Goal: Download file/media

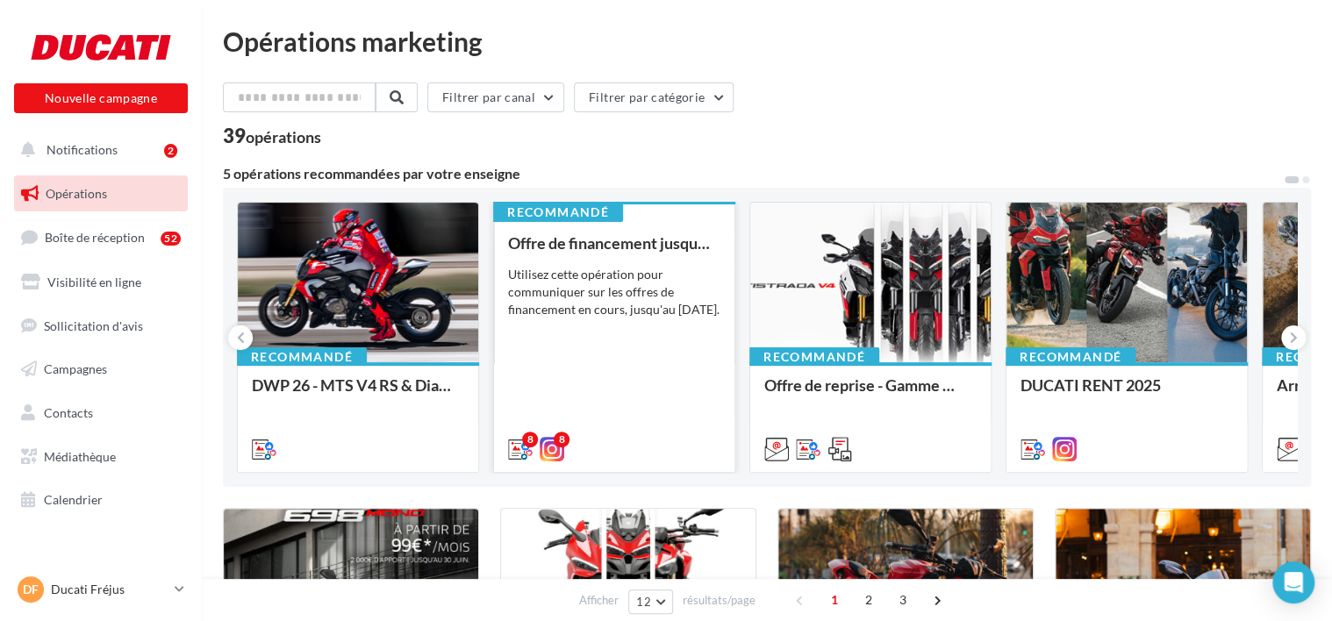
click at [694, 348] on div "Offre de financement jusqu'au [DATE] Utilisez cette opération pour communiquer …" at bounding box center [614, 345] width 212 height 222
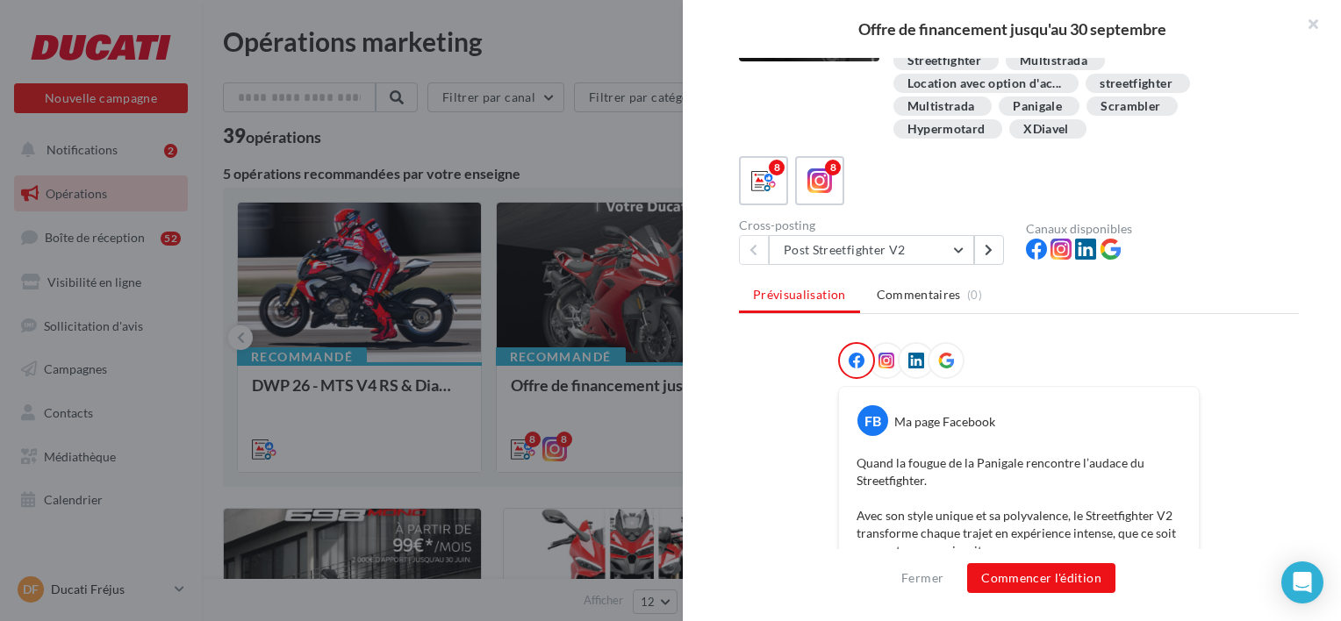
scroll to position [47, 0]
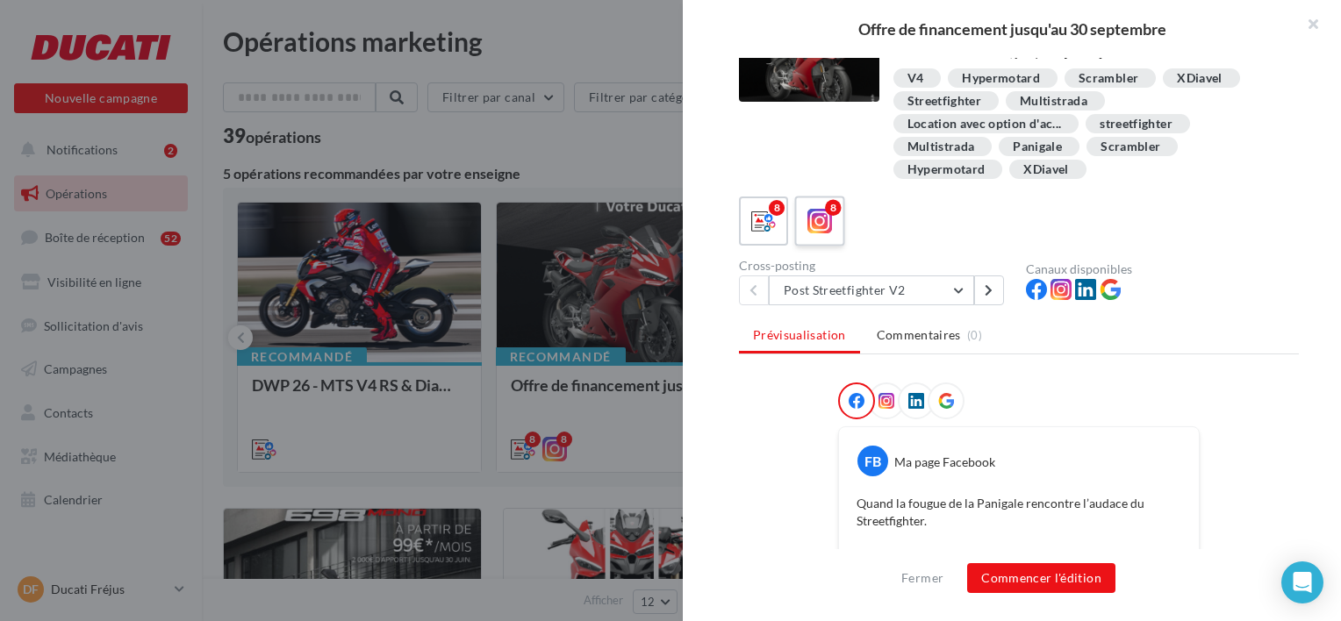
click at [822, 212] on icon at bounding box center [819, 221] width 25 height 25
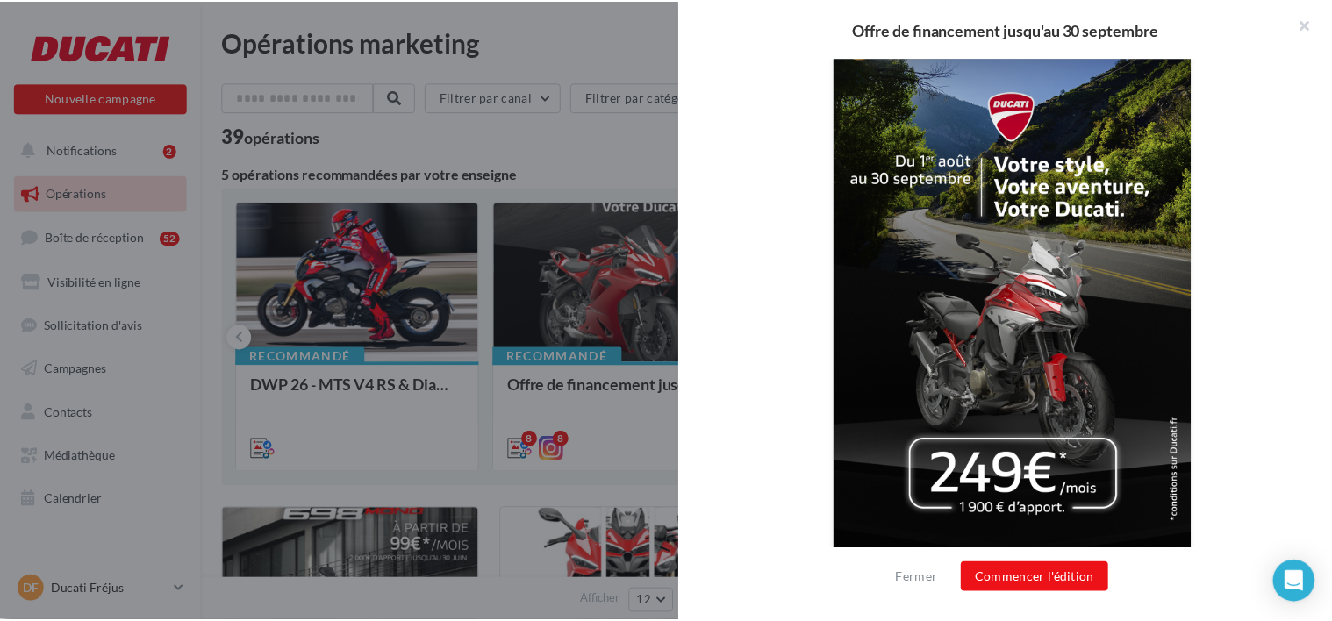
scroll to position [557, 0]
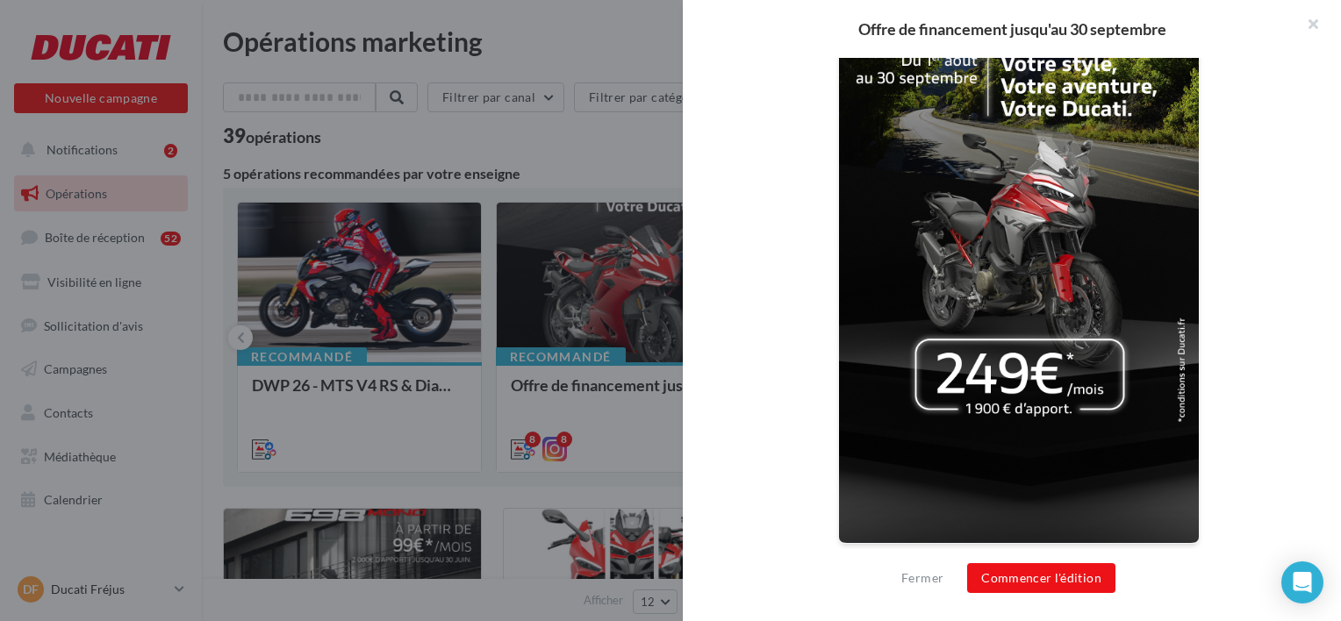
click at [242, 312] on div at bounding box center [670, 310] width 1341 height 621
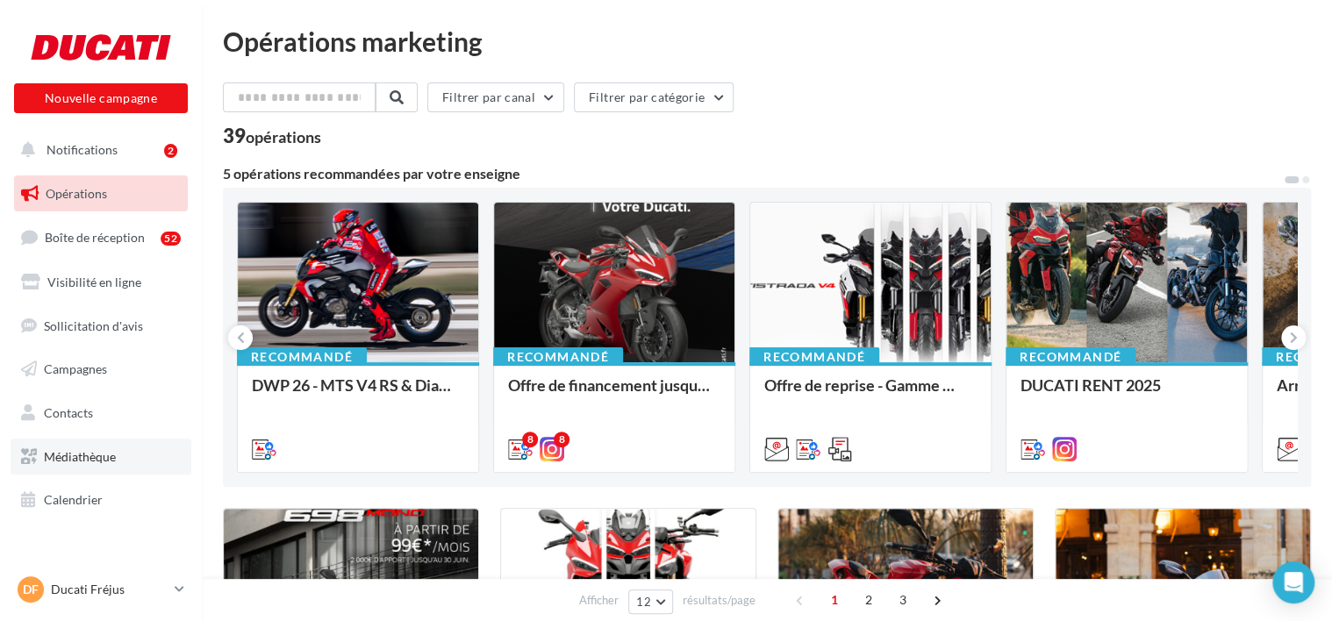
click at [127, 440] on link "Médiathèque" at bounding box center [101, 457] width 181 height 37
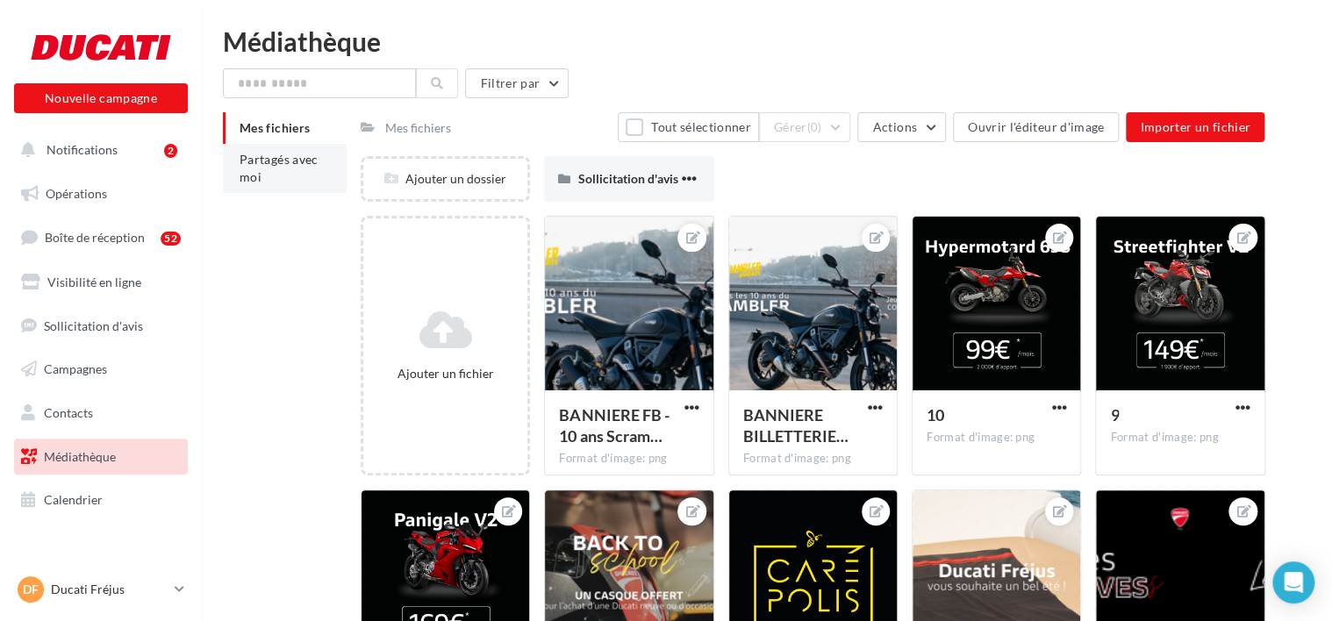
click at [309, 165] on span "Partagés avec moi" at bounding box center [279, 168] width 79 height 32
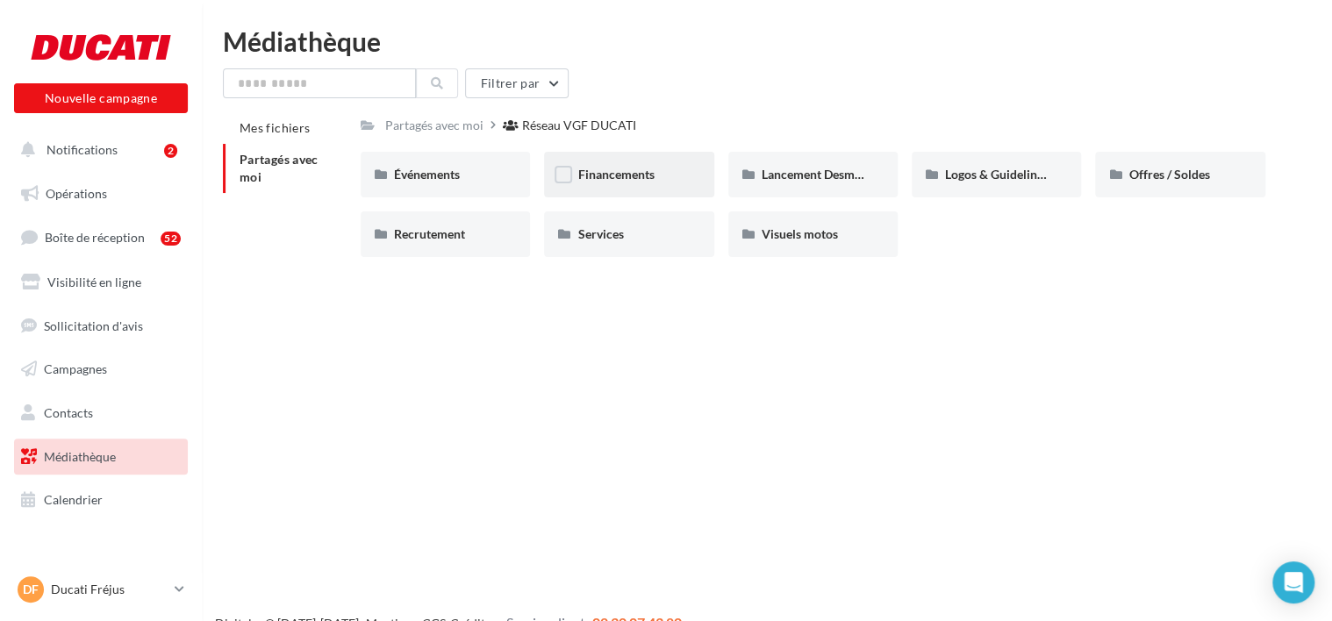
click at [625, 183] on div "Financements" at bounding box center [628, 175] width 103 height 18
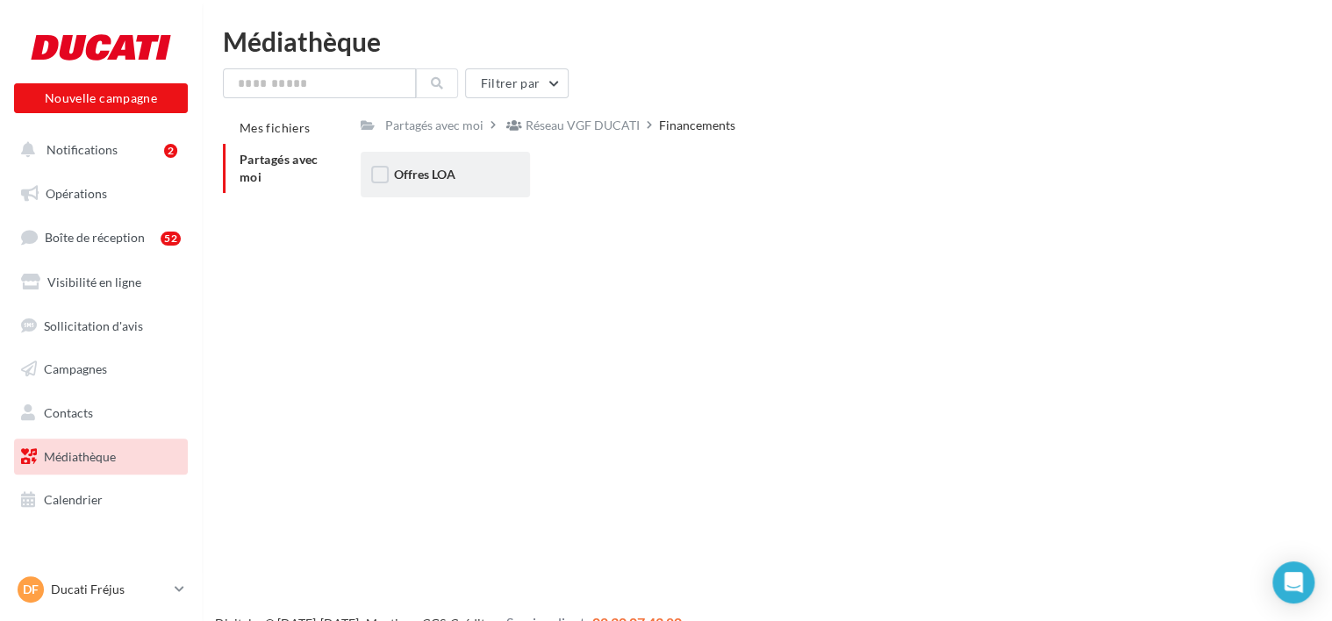
click at [453, 186] on div "Offres LOA" at bounding box center [445, 175] width 169 height 46
click at [607, 182] on span "Septembre 2025" at bounding box center [622, 174] width 90 height 15
click at [495, 176] on div "Post" at bounding box center [445, 175] width 103 height 18
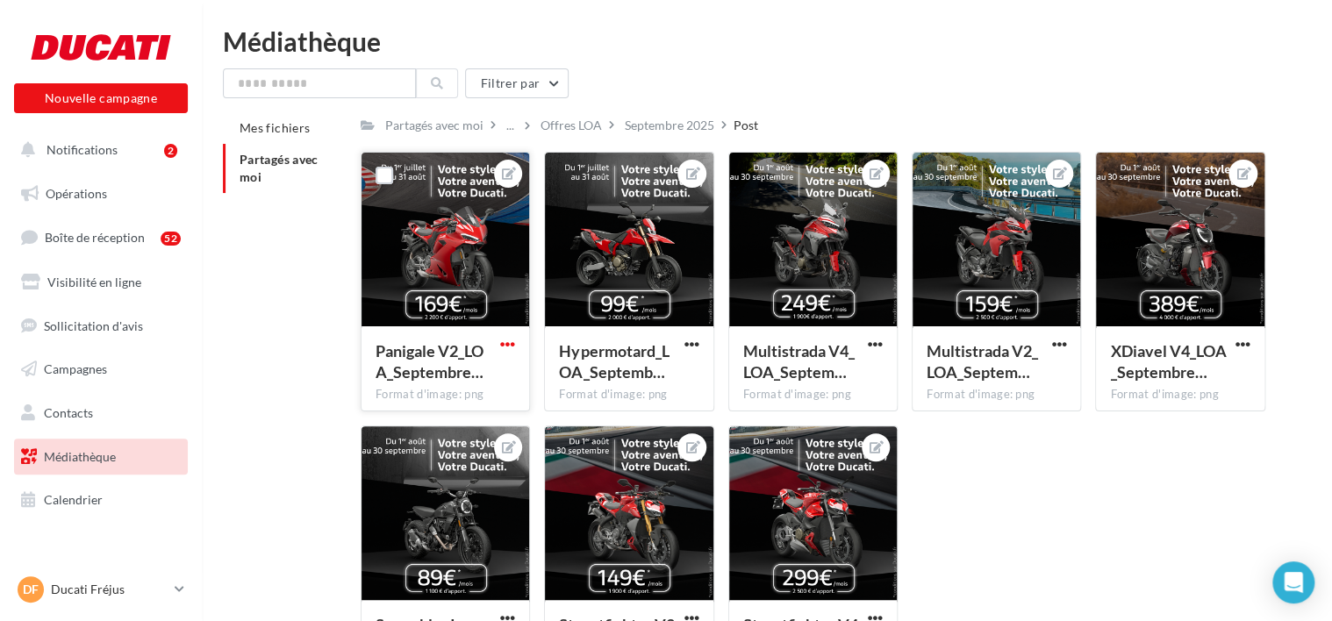
click at [503, 347] on span "button" at bounding box center [507, 344] width 15 height 15
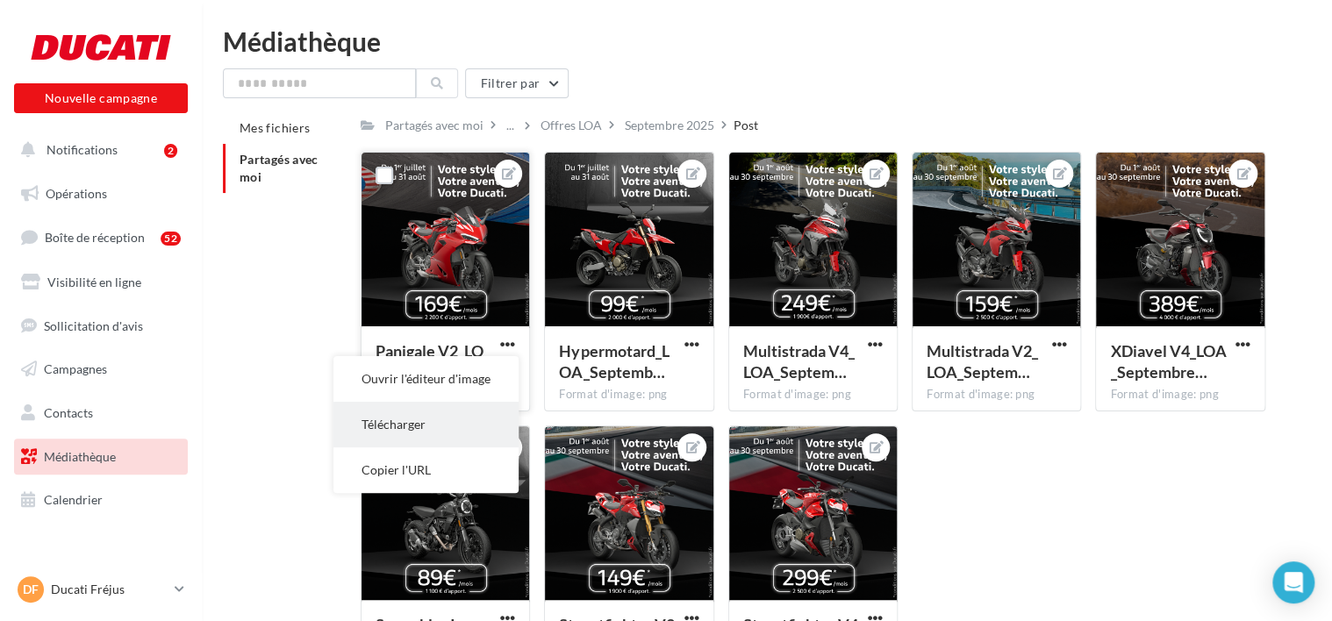
click at [481, 432] on button "Télécharger" at bounding box center [425, 425] width 185 height 46
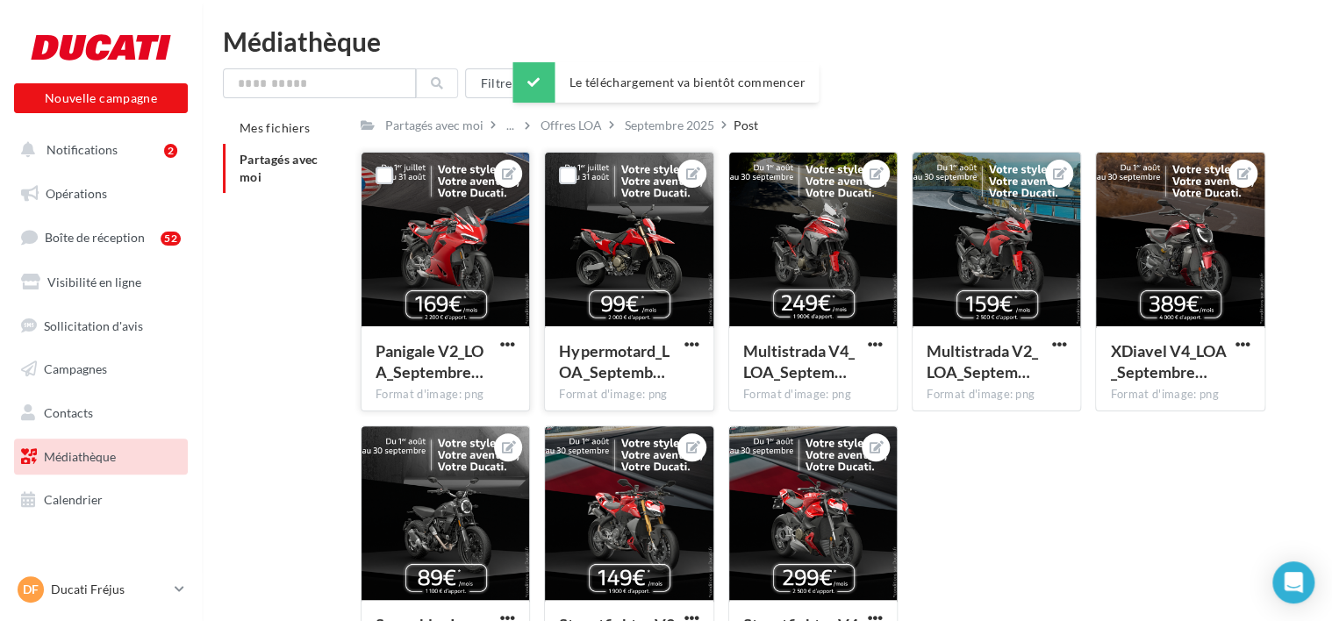
click at [694, 336] on div at bounding box center [692, 344] width 22 height 18
click at [696, 348] on span "button" at bounding box center [692, 344] width 15 height 15
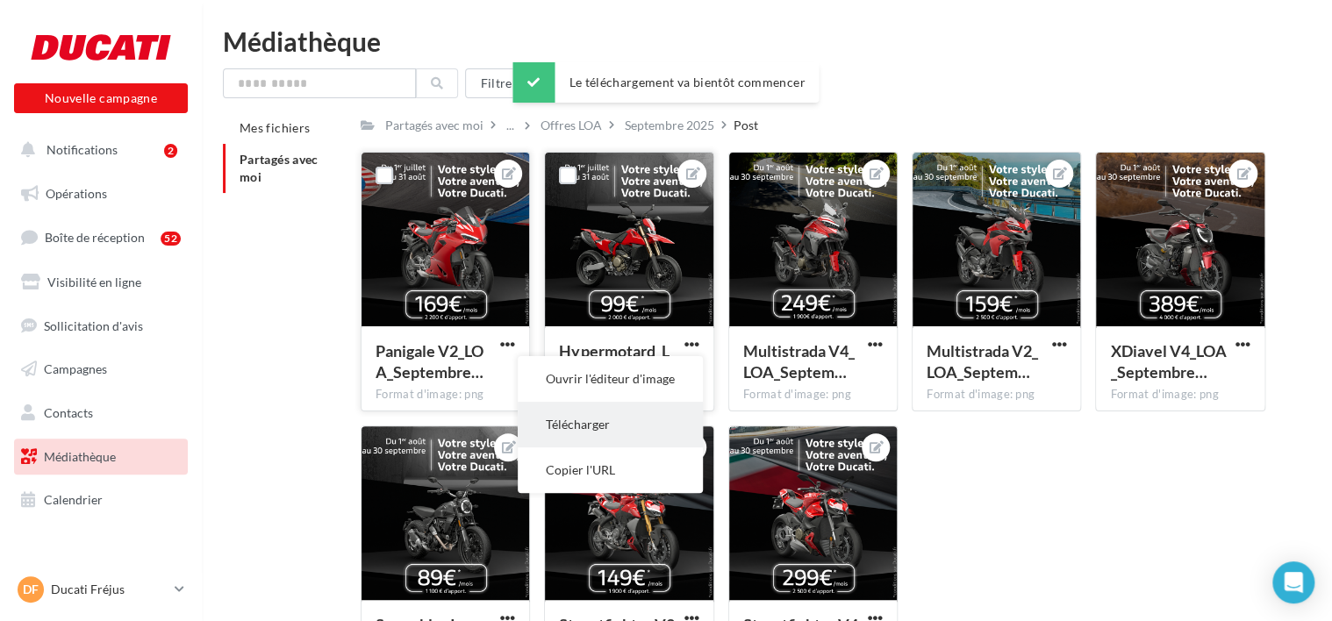
click at [675, 411] on button "Télécharger" at bounding box center [610, 425] width 185 height 46
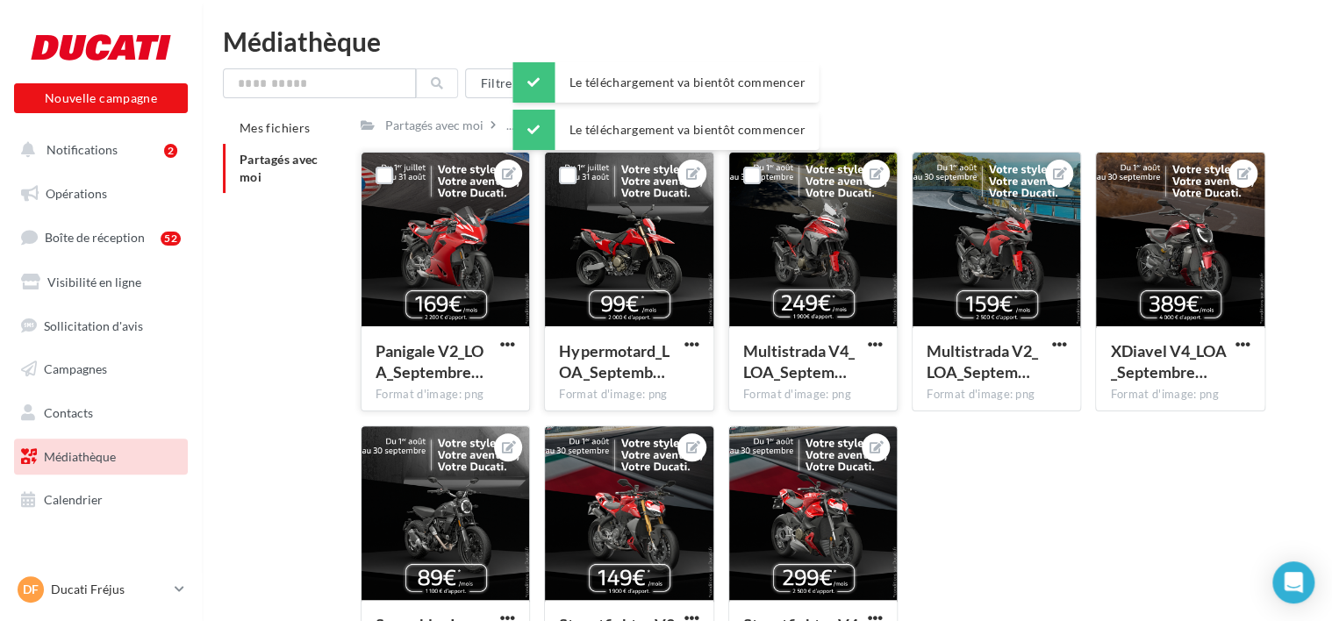
click at [883, 341] on button "button" at bounding box center [875, 346] width 22 height 18
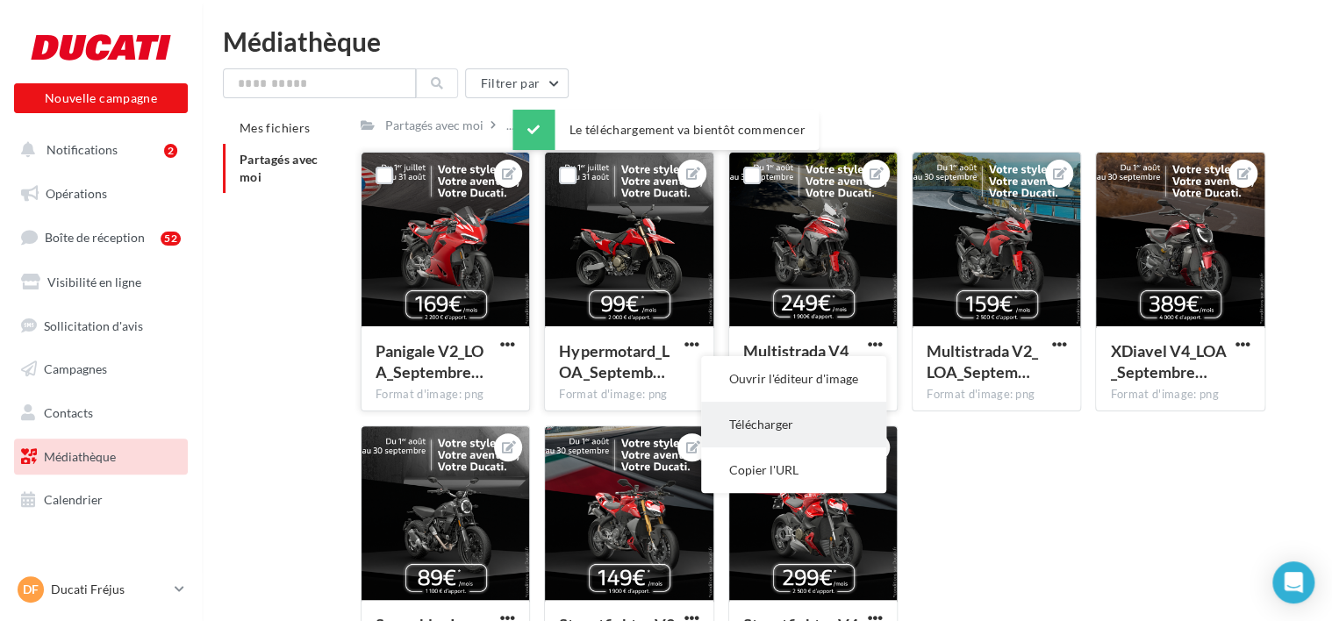
click at [829, 428] on button "Télécharger" at bounding box center [793, 425] width 185 height 46
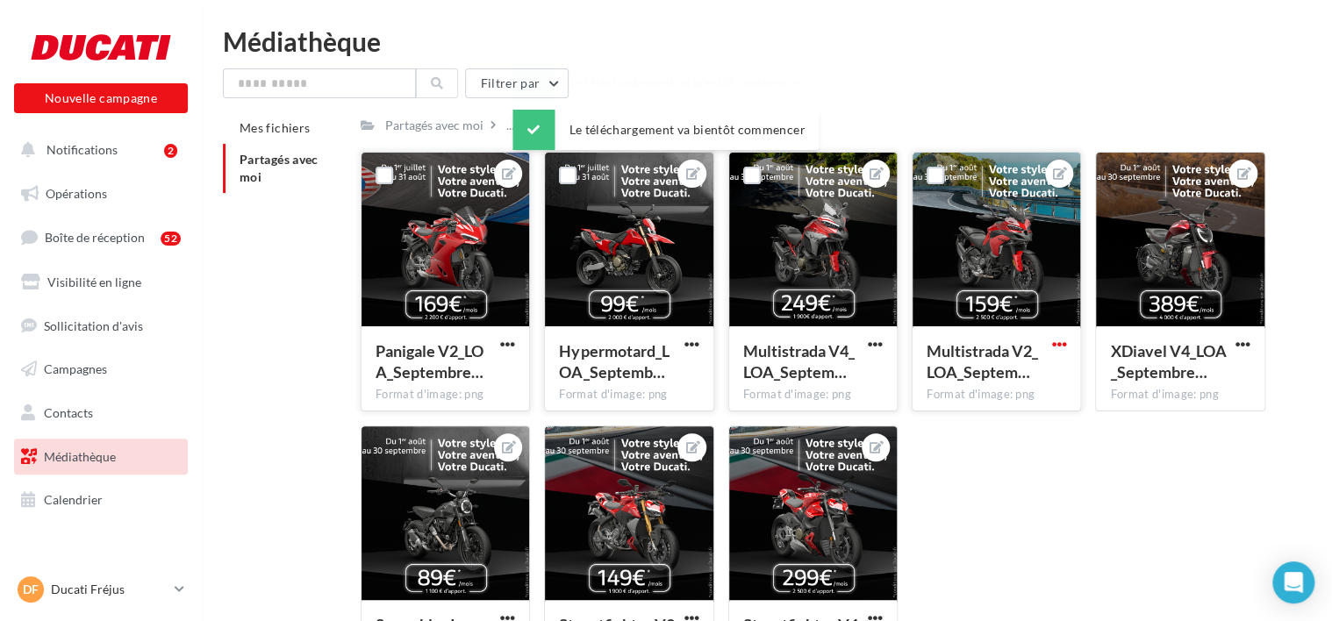
click at [1055, 351] on span "button" at bounding box center [1058, 344] width 15 height 15
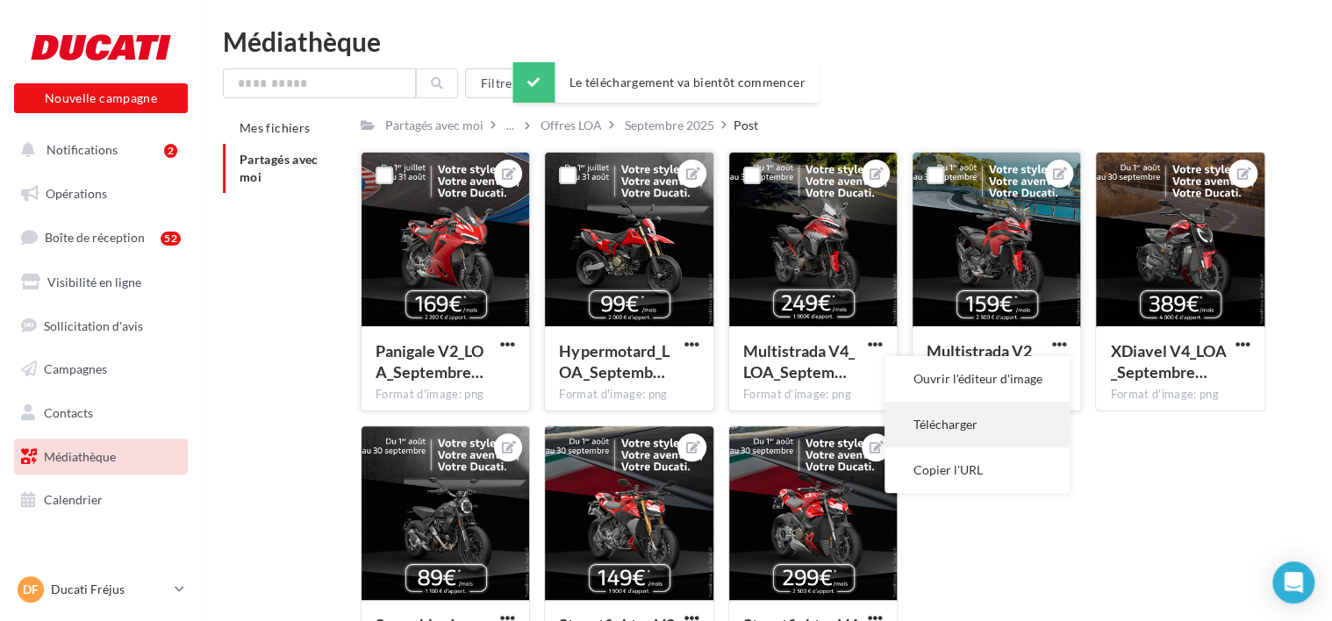
click at [1007, 421] on button "Télécharger" at bounding box center [977, 425] width 185 height 46
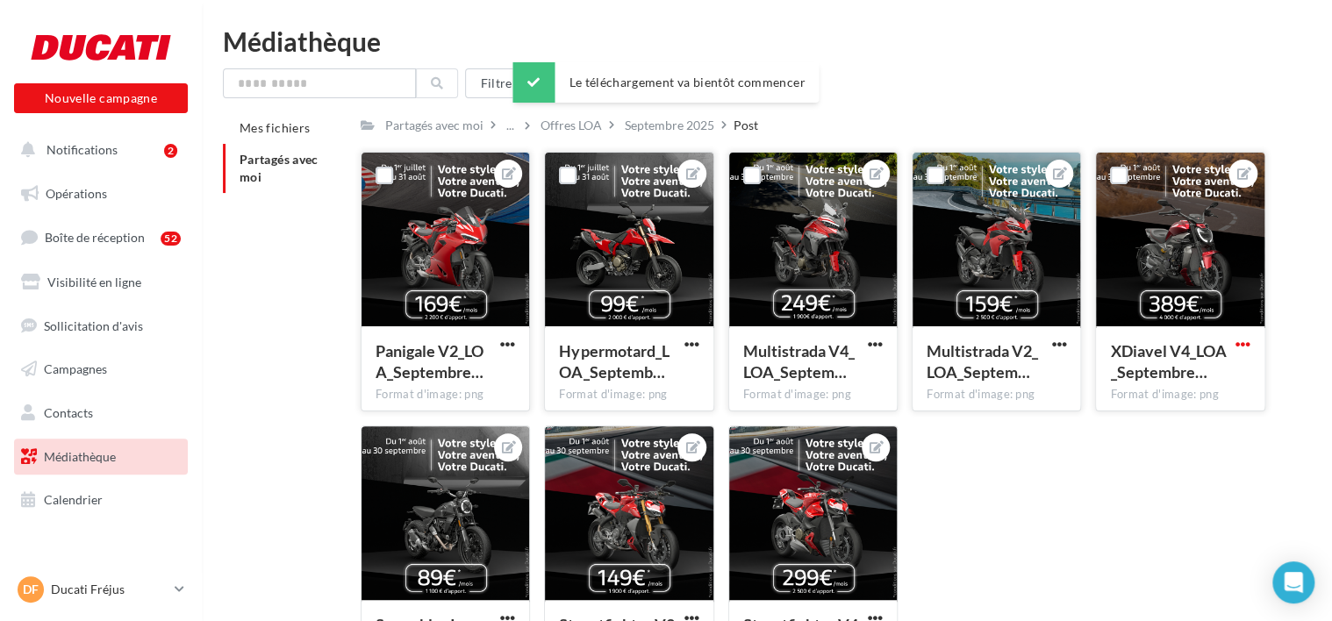
click at [1247, 348] on span "button" at bounding box center [1243, 344] width 15 height 15
click at [1154, 418] on button "Télécharger" at bounding box center [1161, 425] width 185 height 46
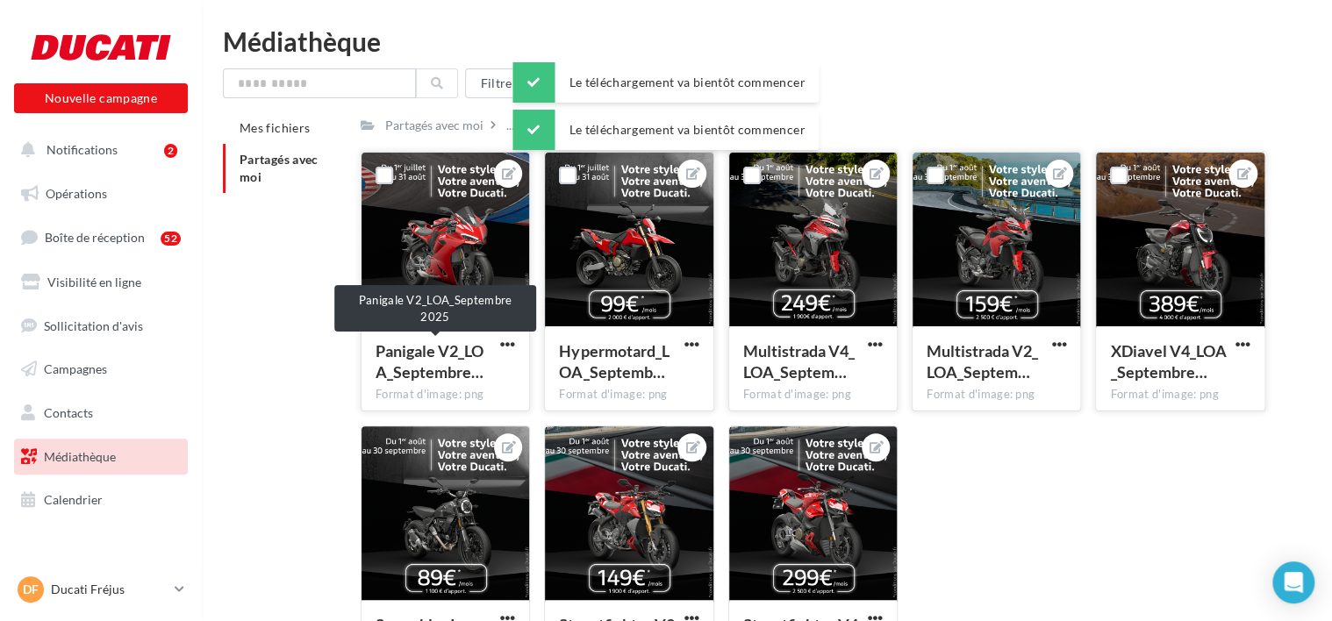
scroll to position [153, 0]
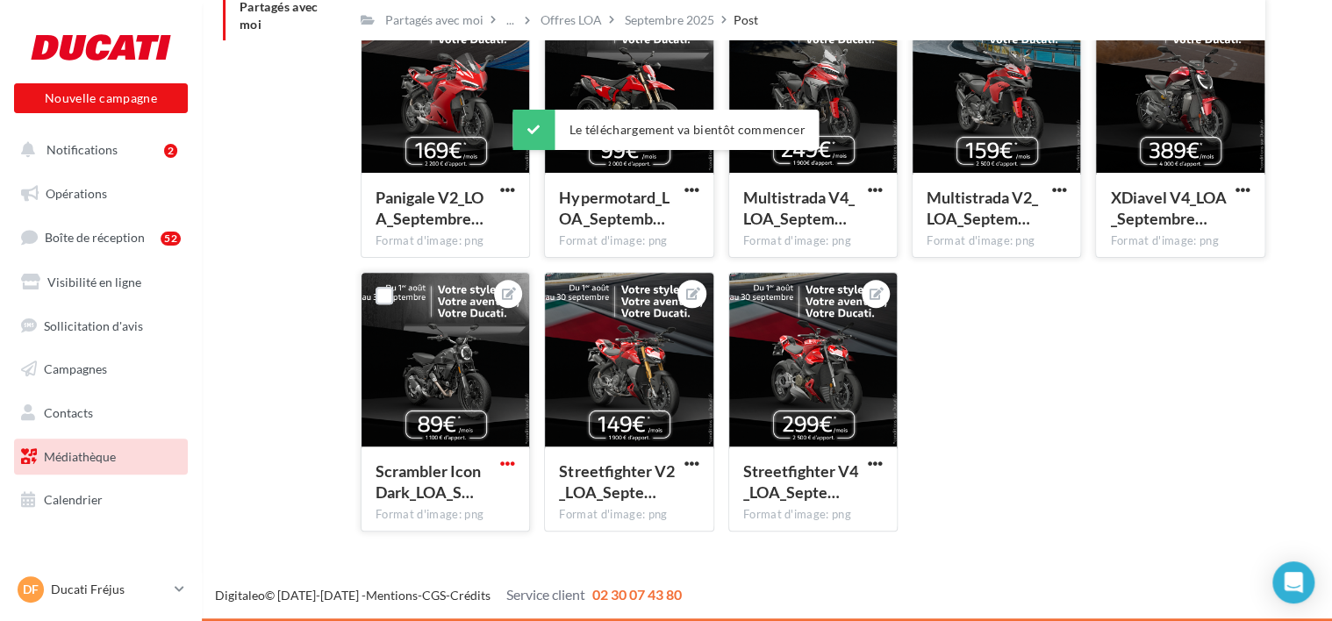
click at [508, 463] on span "button" at bounding box center [507, 463] width 15 height 15
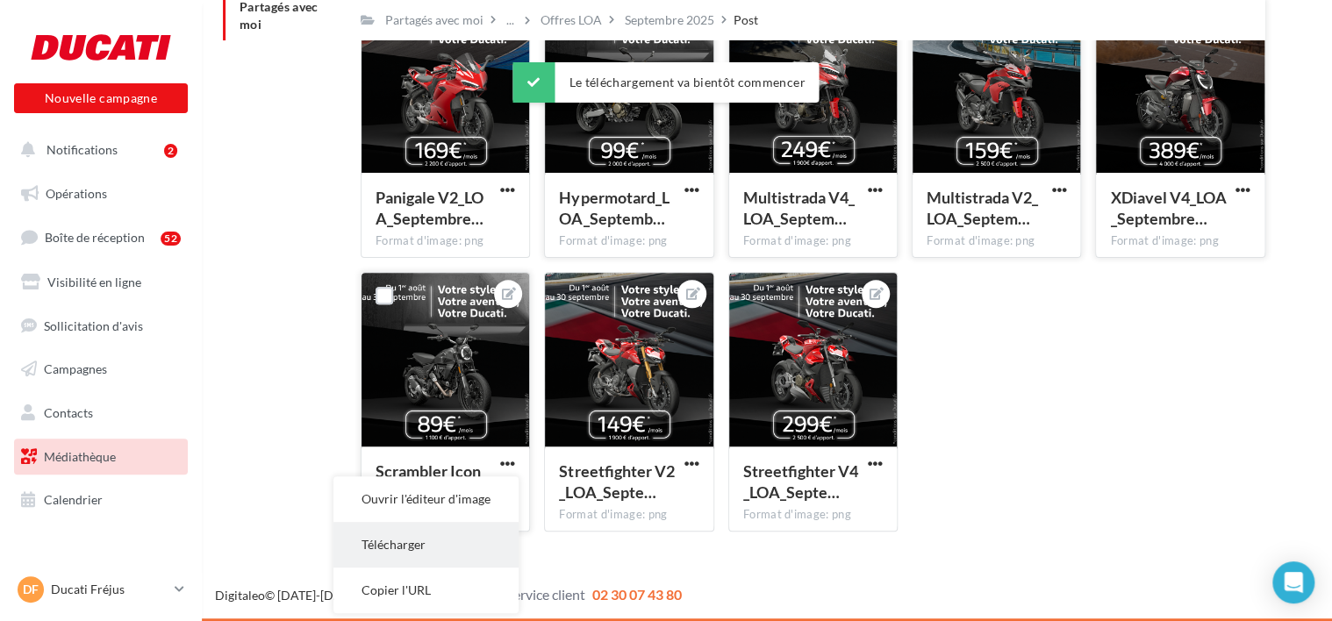
click at [474, 527] on button "Télécharger" at bounding box center [425, 545] width 185 height 46
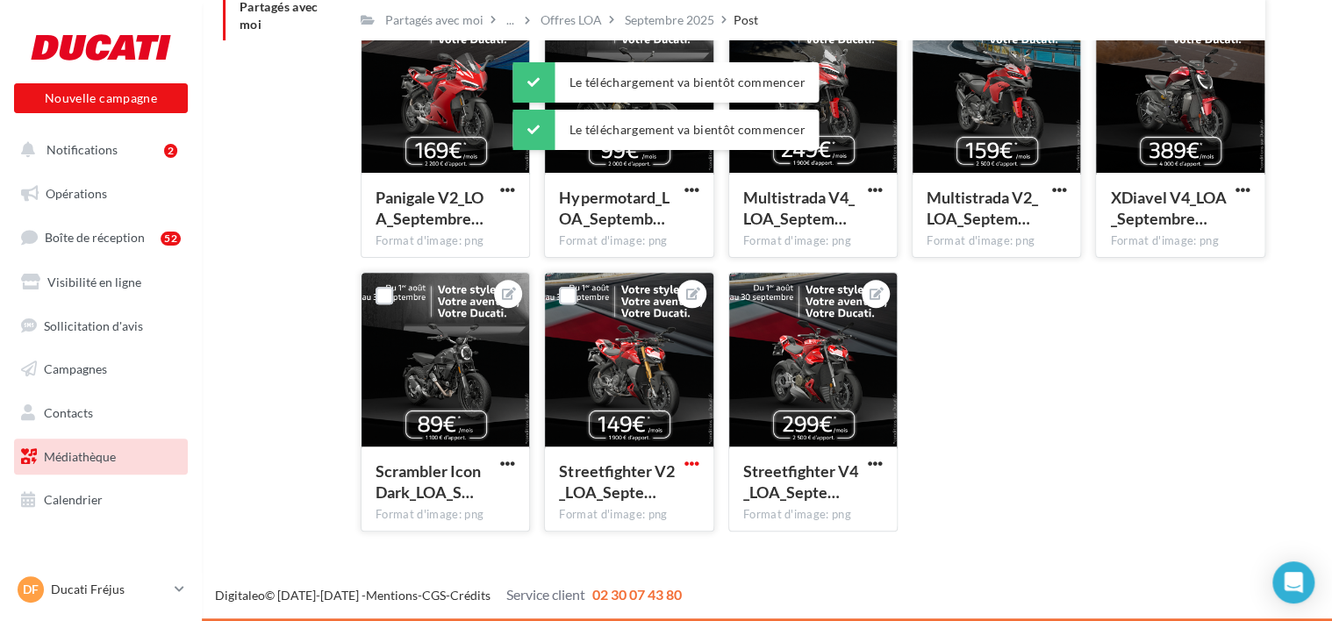
click at [687, 465] on span "button" at bounding box center [692, 463] width 15 height 15
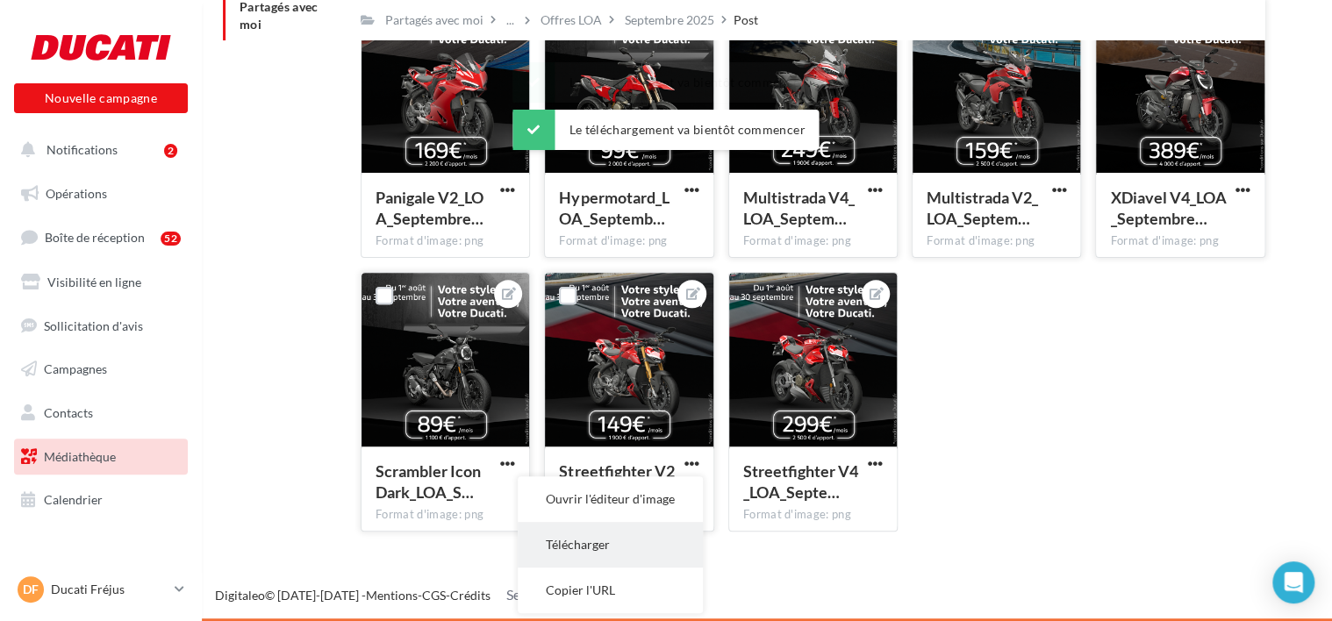
click at [661, 534] on button "Télécharger" at bounding box center [610, 545] width 185 height 46
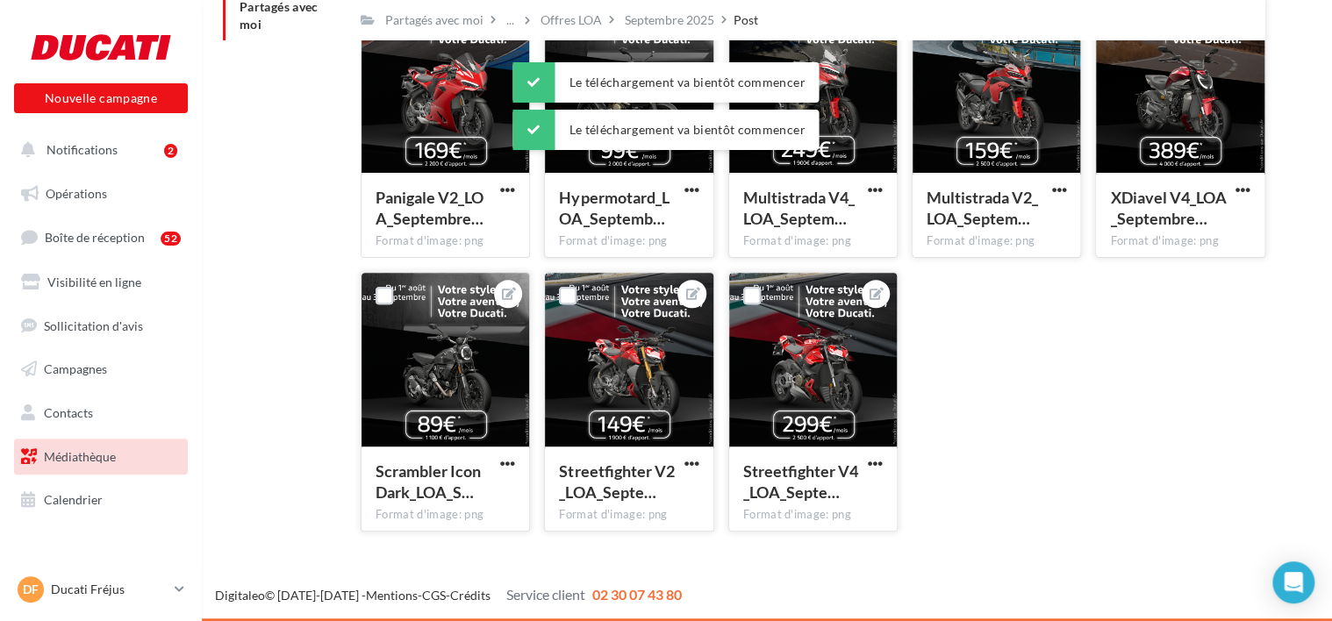
click at [865, 459] on button "button" at bounding box center [875, 465] width 22 height 18
click at [825, 544] on button "Télécharger" at bounding box center [793, 545] width 185 height 46
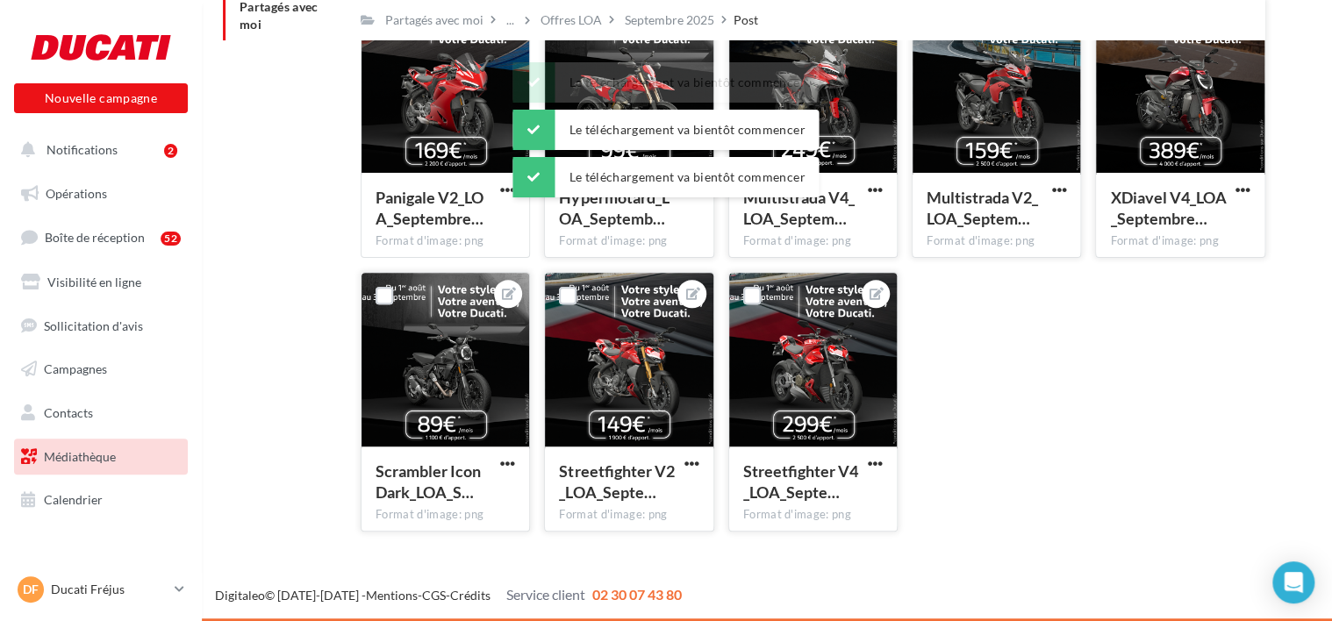
scroll to position [0, 0]
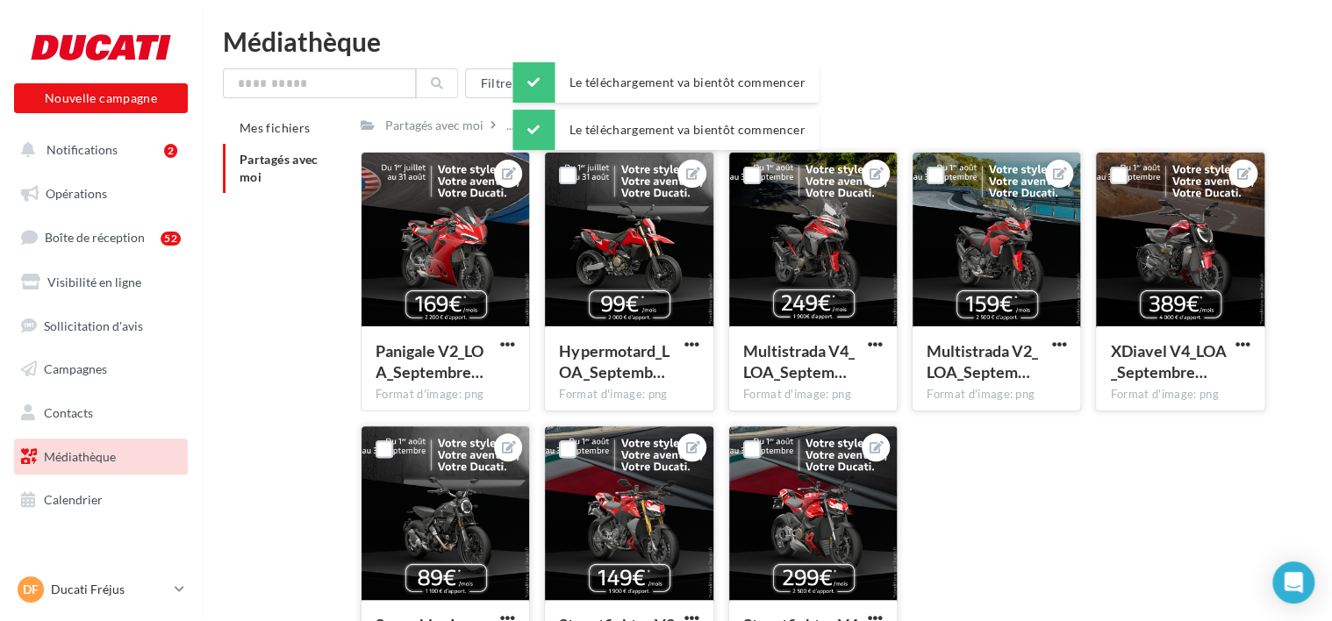
click at [645, 46] on div "Médiathèque" at bounding box center [767, 41] width 1088 height 26
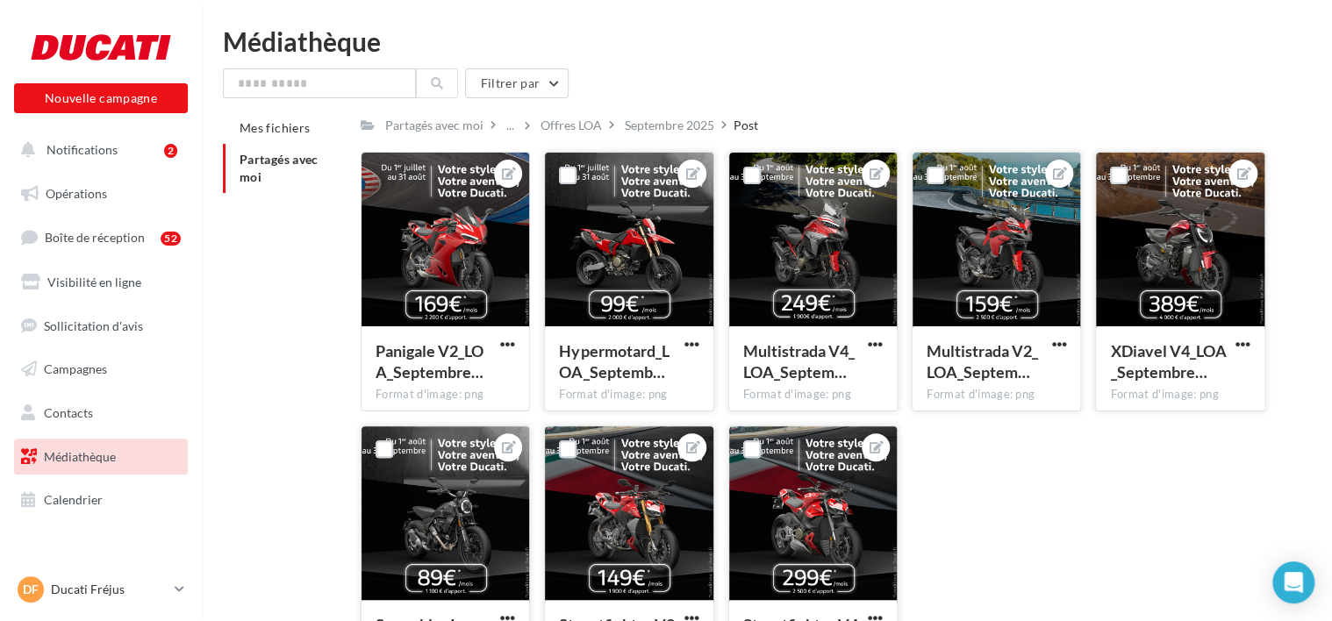
drag, startPoint x: 1100, startPoint y: 28, endPoint x: 1051, endPoint y: 61, distance: 58.7
click at [1100, 28] on div "Médiathèque" at bounding box center [767, 41] width 1088 height 26
click at [664, 137] on div "Septembre 2025" at bounding box center [669, 124] width 97 height 25
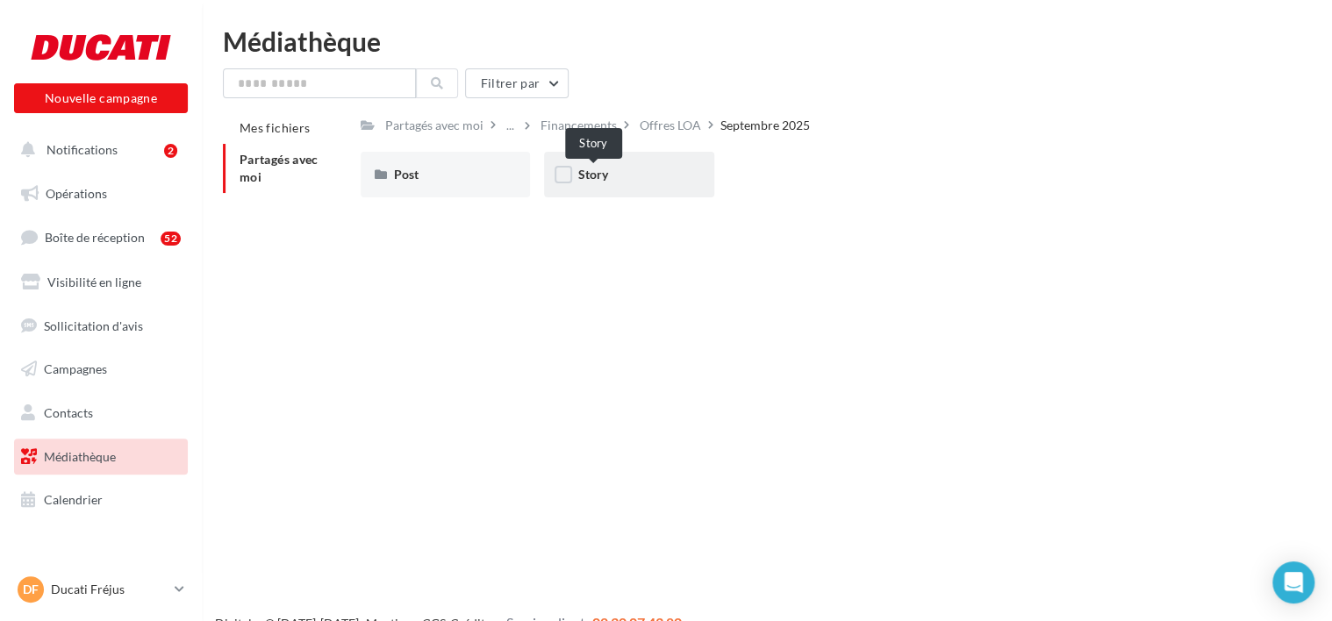
click at [590, 175] on span "Story" at bounding box center [592, 174] width 30 height 15
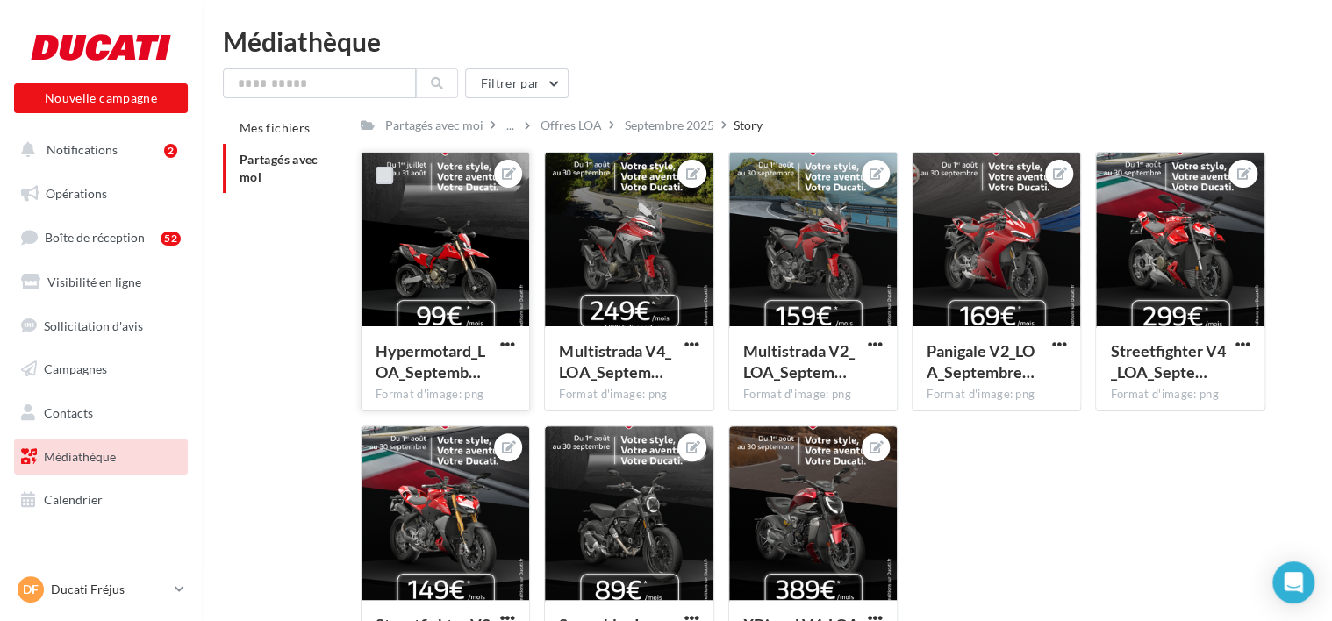
click at [384, 176] on label at bounding box center [385, 176] width 18 height 18
click at [506, 341] on span "button" at bounding box center [507, 344] width 15 height 15
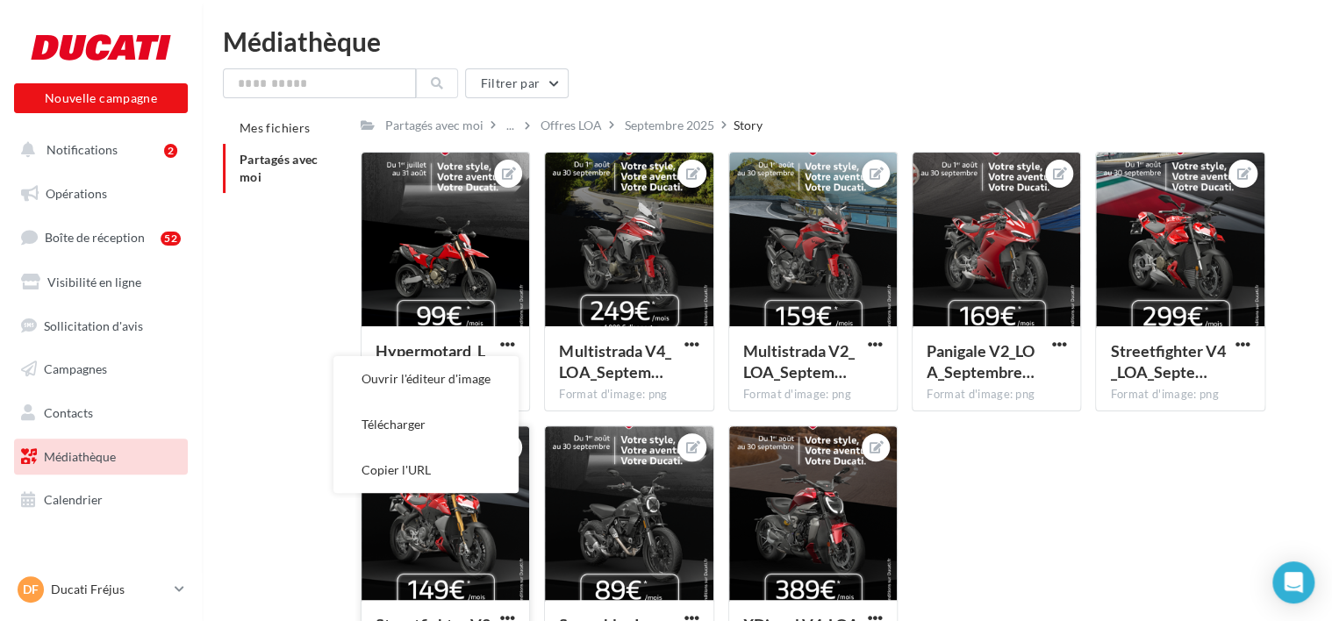
click at [491, 430] on button "Télécharger" at bounding box center [425, 425] width 185 height 46
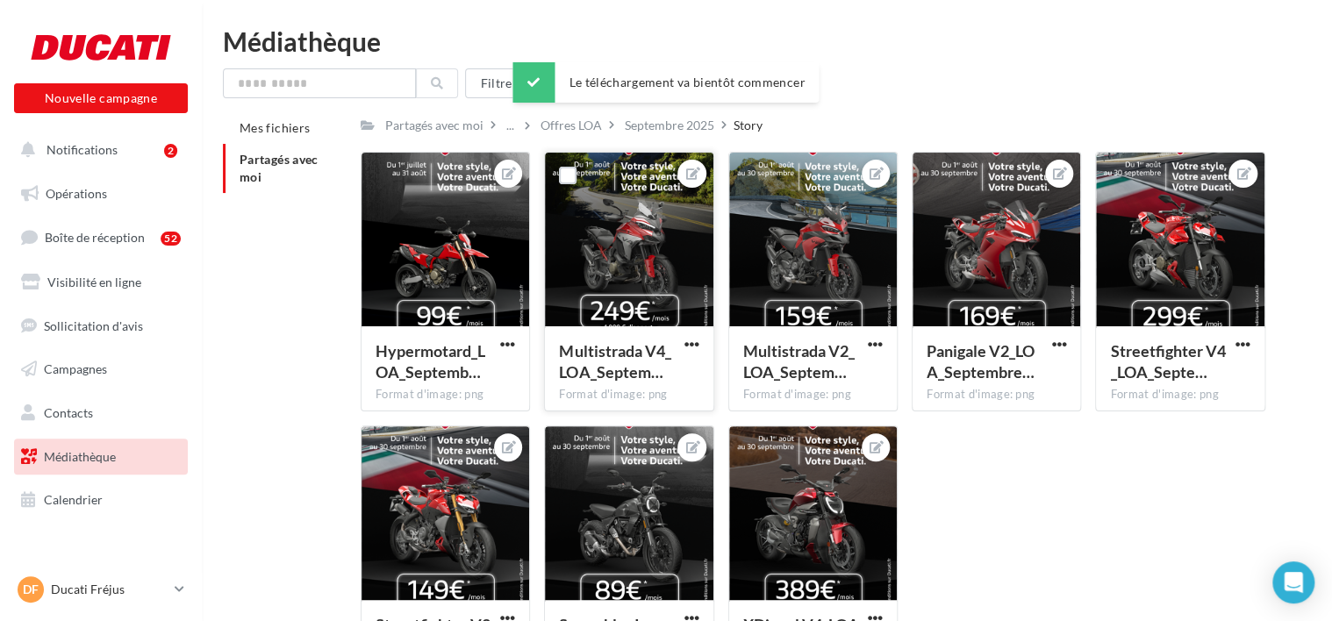
drag, startPoint x: 691, startPoint y: 342, endPoint x: 691, endPoint y: 355, distance: 12.3
click at [691, 342] on span "button" at bounding box center [692, 344] width 15 height 15
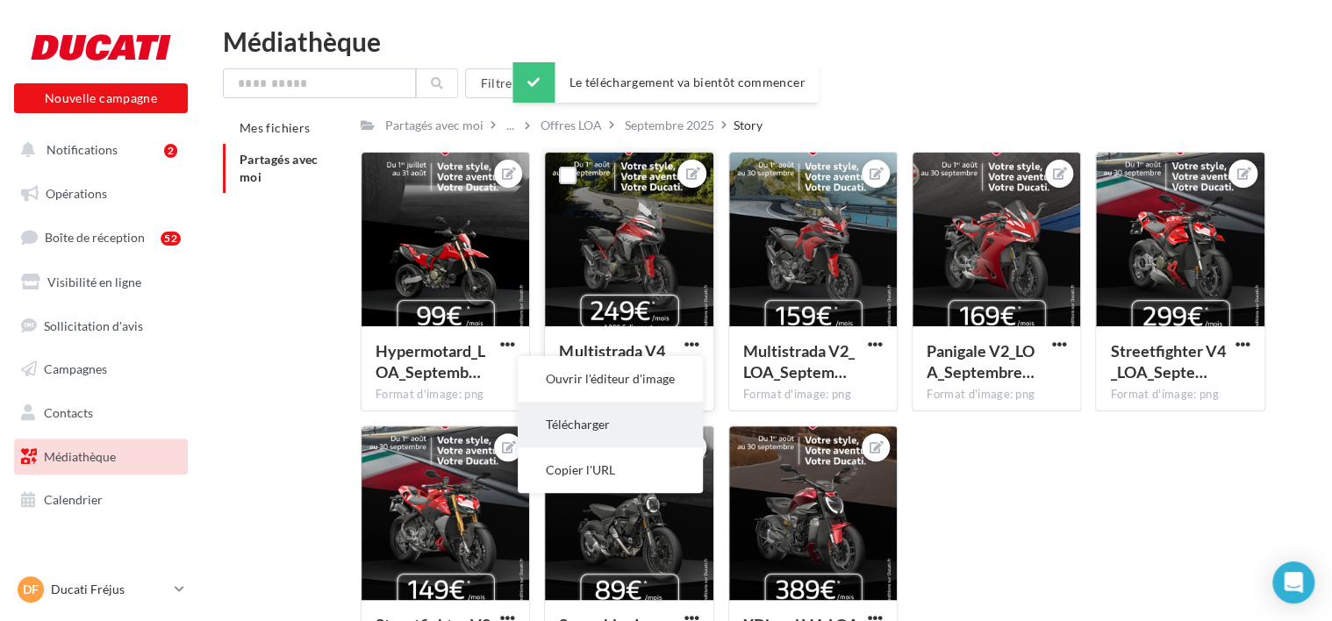
click at [668, 427] on button "Télécharger" at bounding box center [610, 425] width 185 height 46
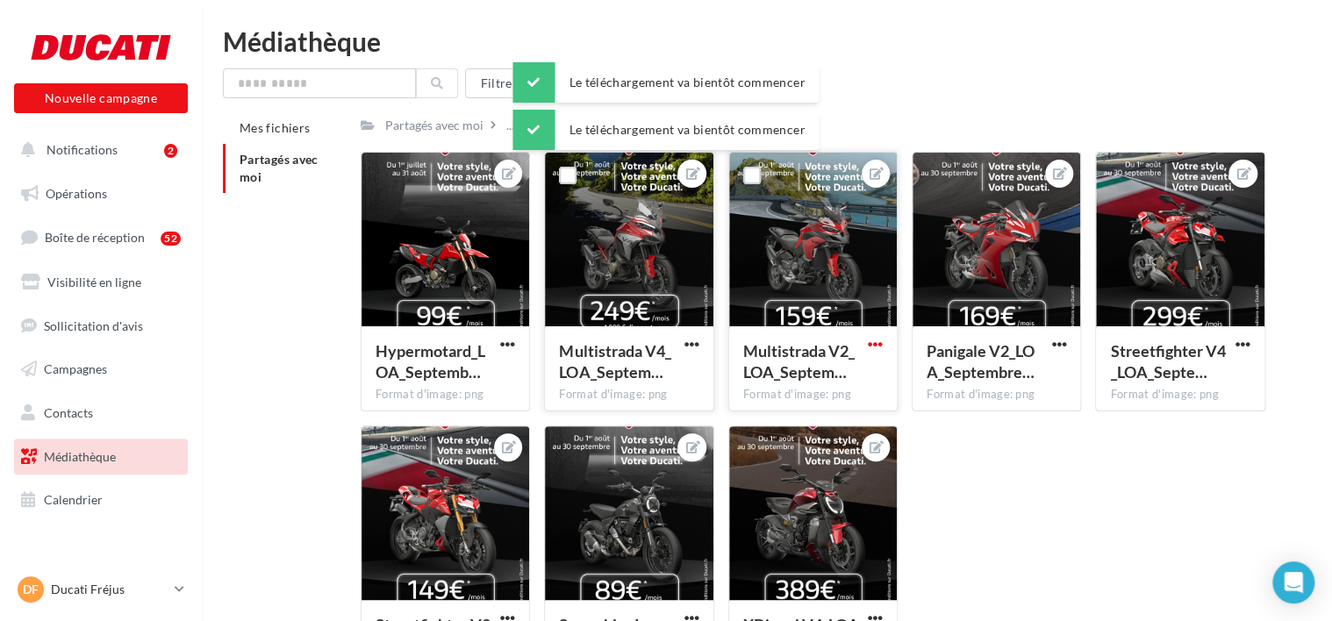
click at [871, 351] on span "button" at bounding box center [875, 344] width 15 height 15
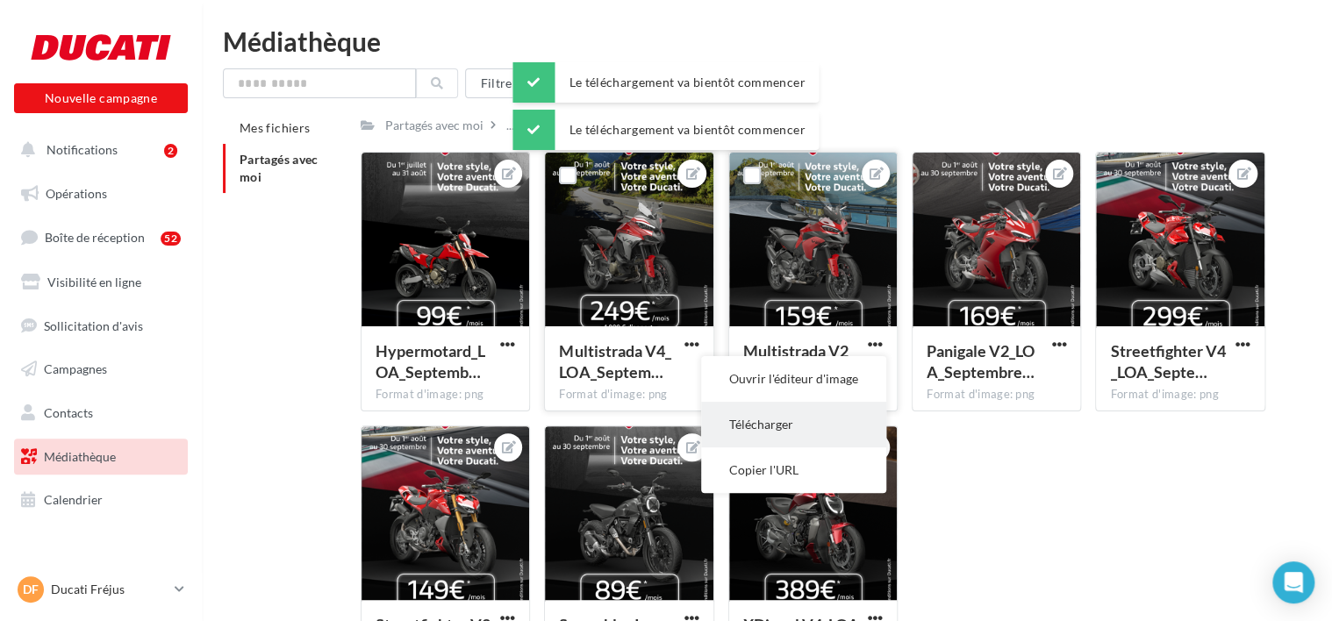
click at [867, 420] on button "Télécharger" at bounding box center [793, 425] width 185 height 46
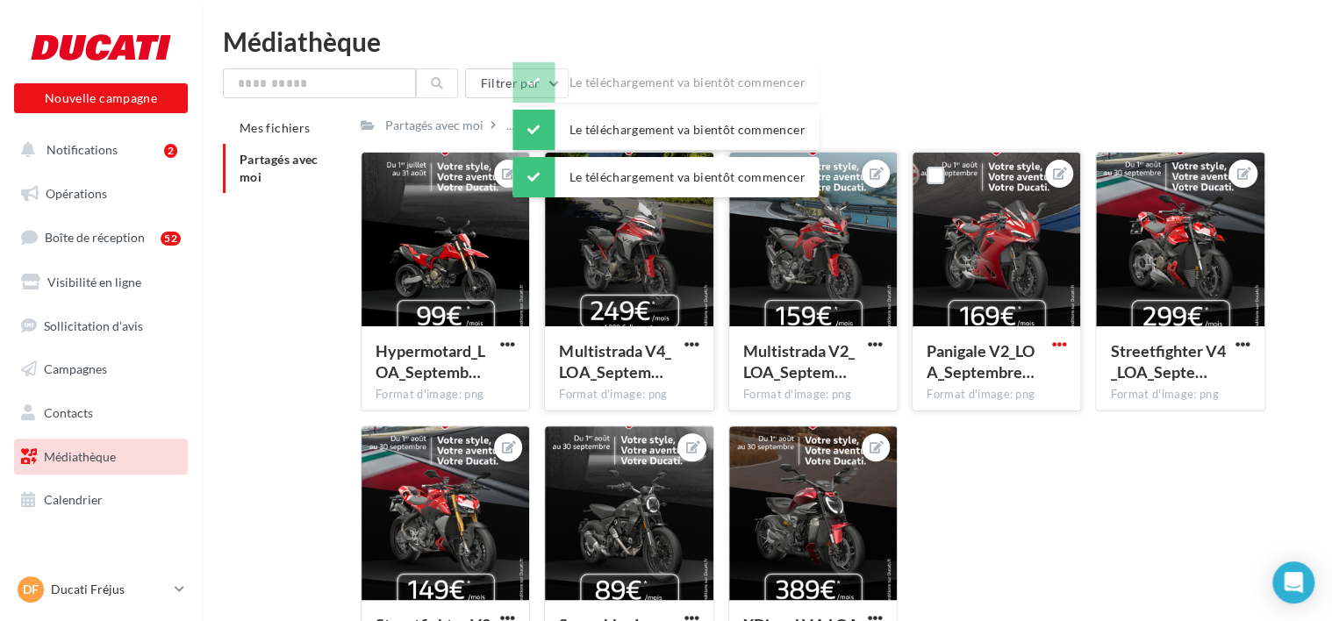
click at [1056, 343] on span "button" at bounding box center [1058, 344] width 15 height 15
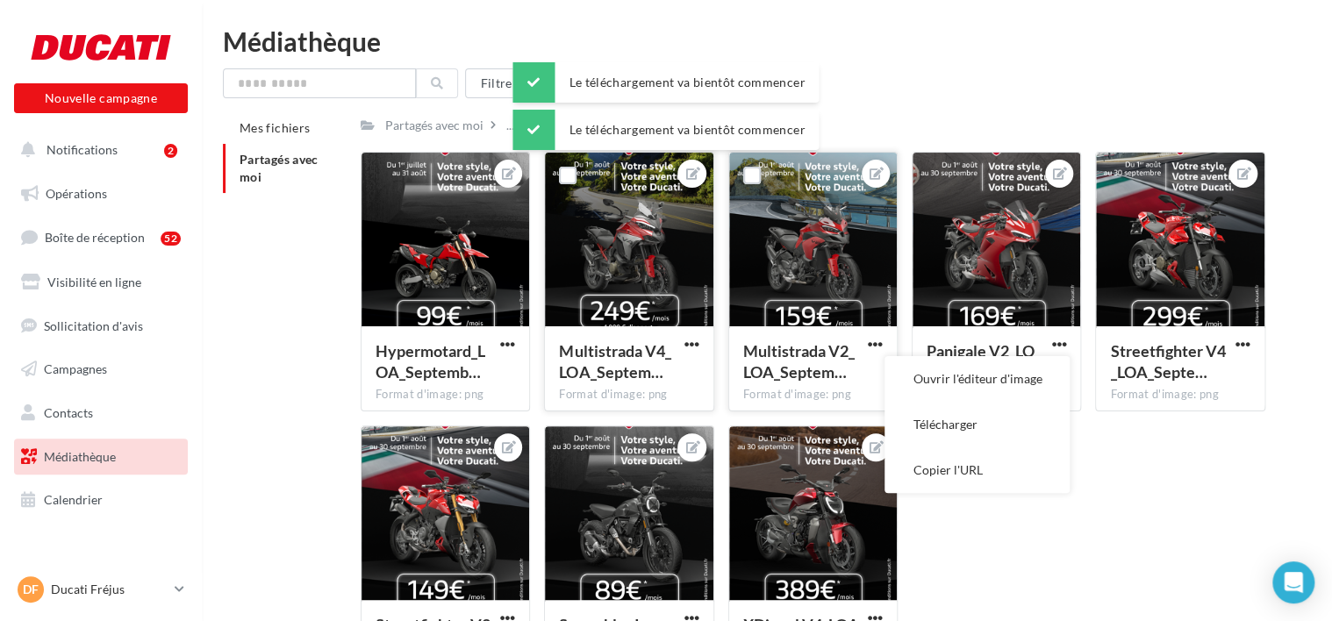
click at [1018, 439] on button "Télécharger" at bounding box center [977, 425] width 185 height 46
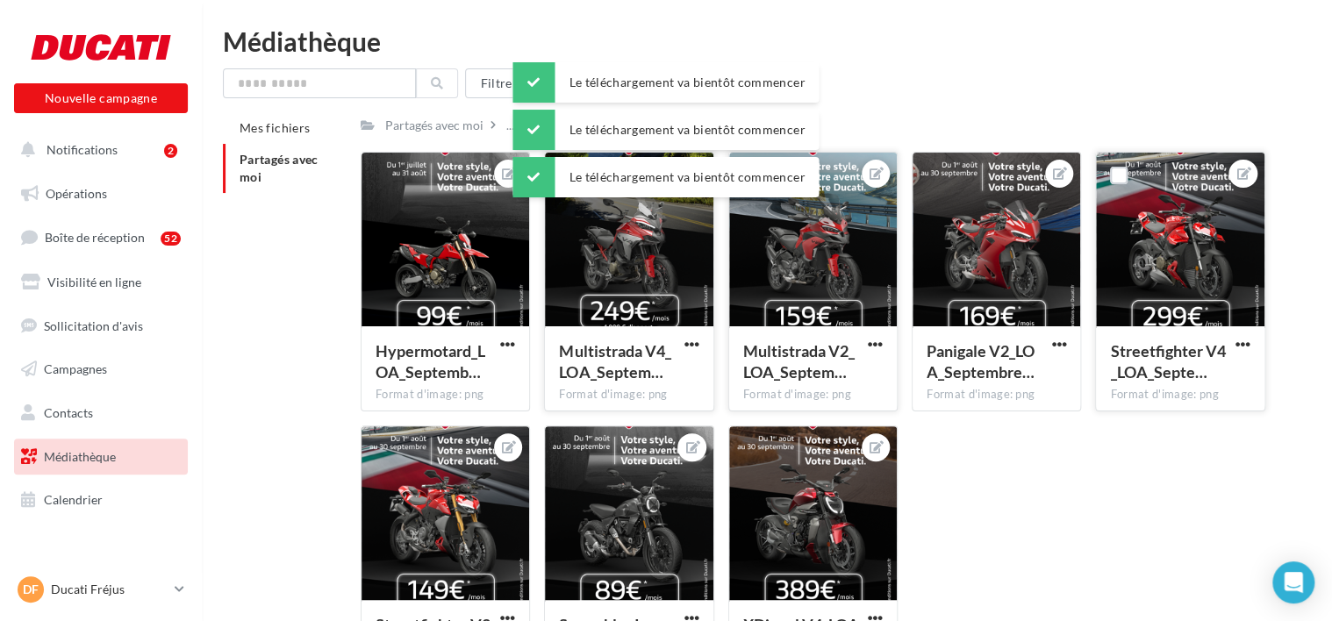
click at [1239, 348] on span "button" at bounding box center [1243, 344] width 15 height 15
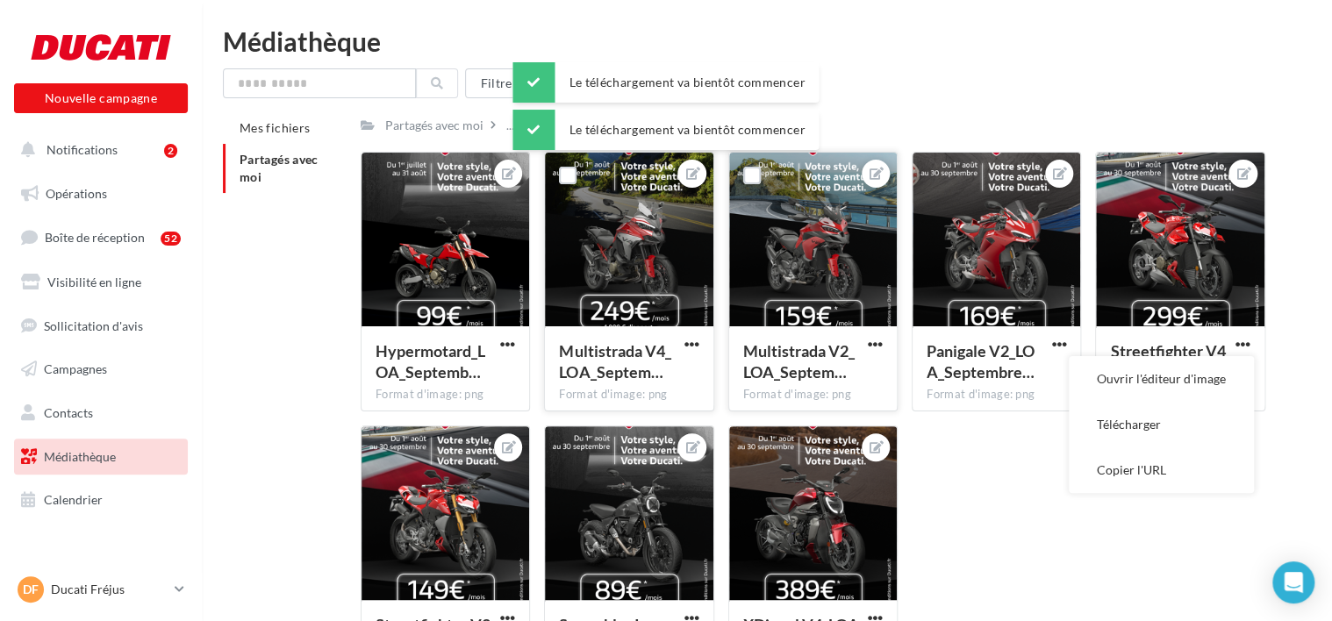
drag, startPoint x: 1166, startPoint y: 418, endPoint x: 1061, endPoint y: 429, distance: 105.9
click at [1165, 418] on button "Télécharger" at bounding box center [1161, 425] width 185 height 46
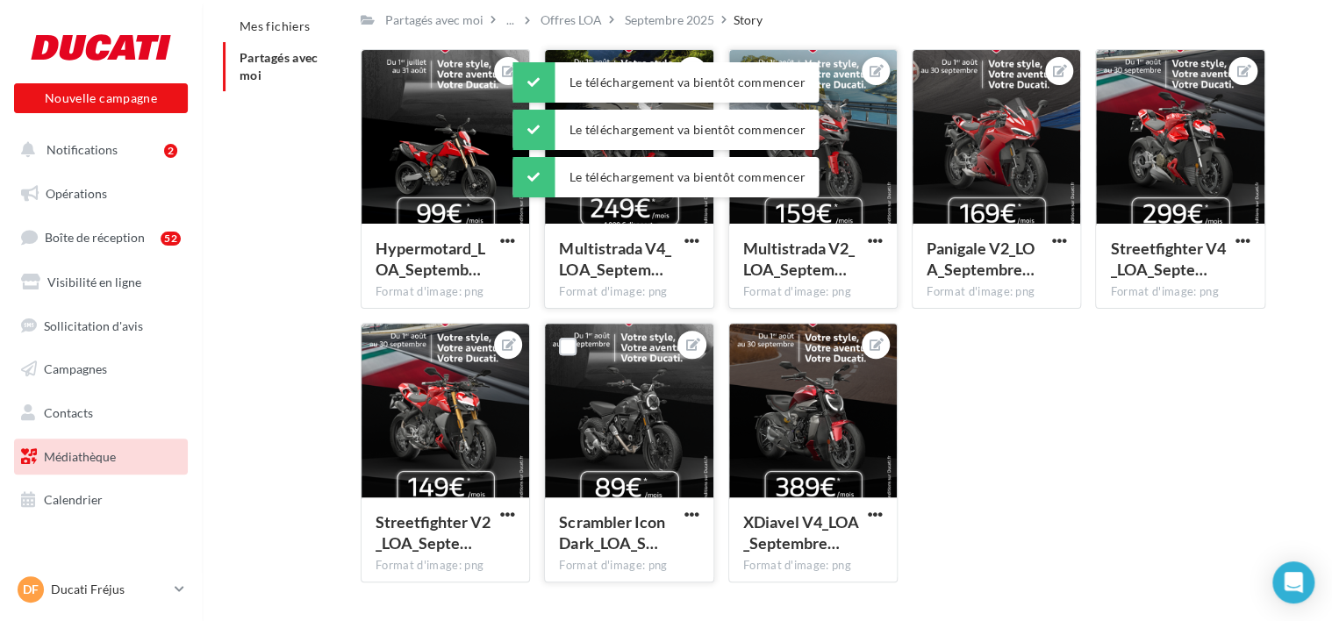
scroll to position [153, 0]
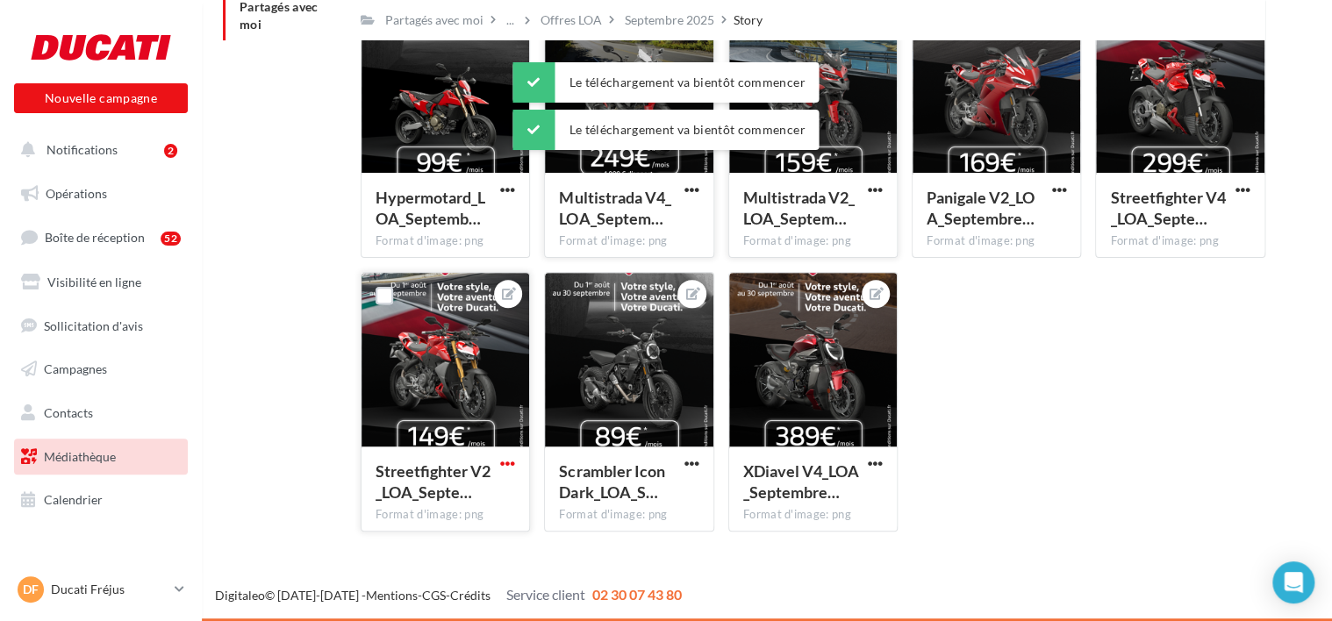
click at [503, 470] on span "button" at bounding box center [507, 463] width 15 height 15
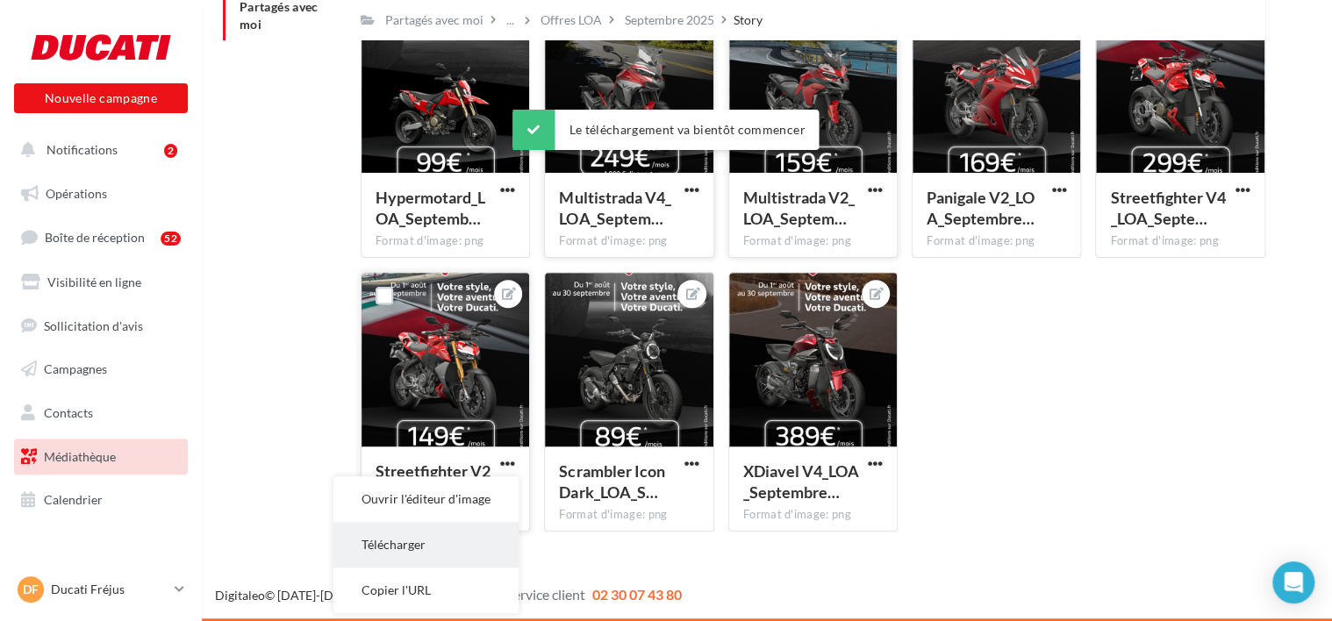
click at [485, 537] on button "Télécharger" at bounding box center [425, 545] width 185 height 46
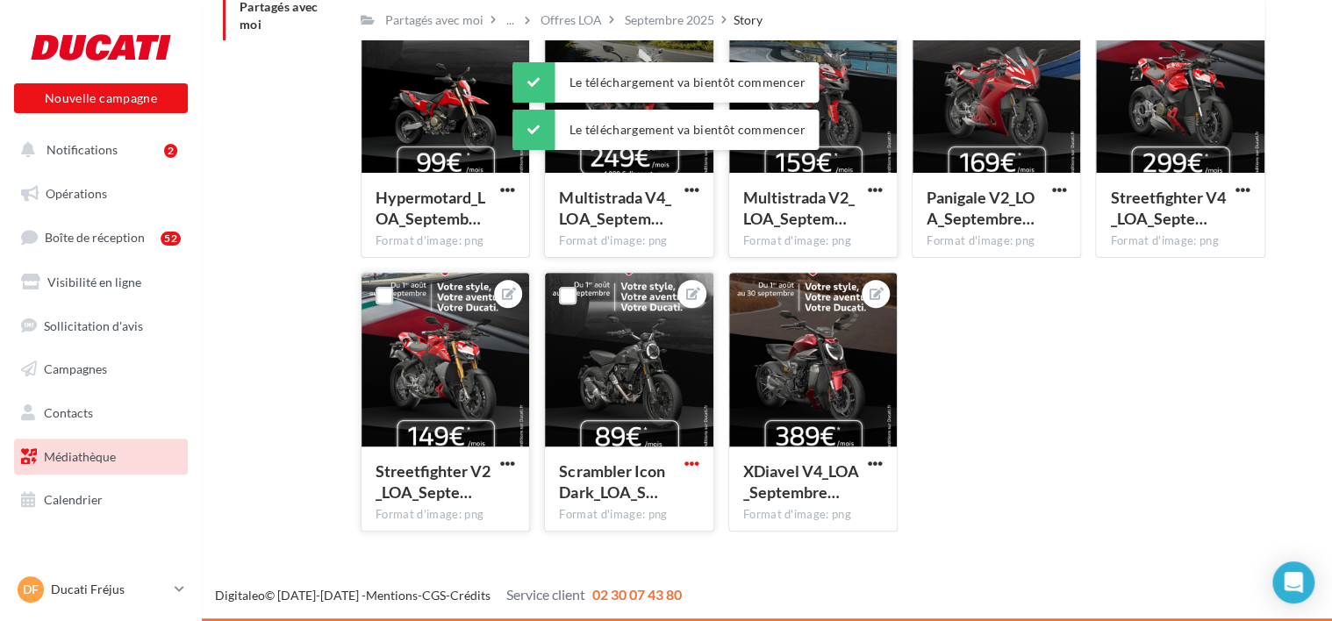
click at [685, 460] on span "button" at bounding box center [692, 463] width 15 height 15
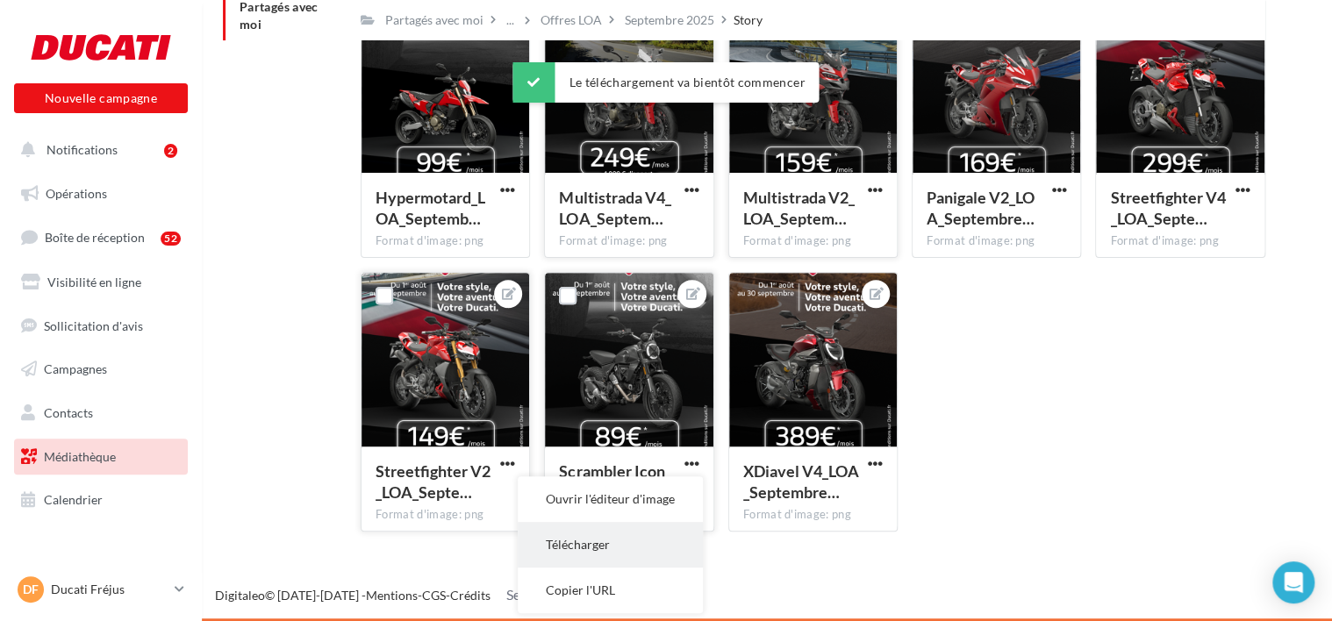
click at [670, 534] on button "Télécharger" at bounding box center [610, 545] width 185 height 46
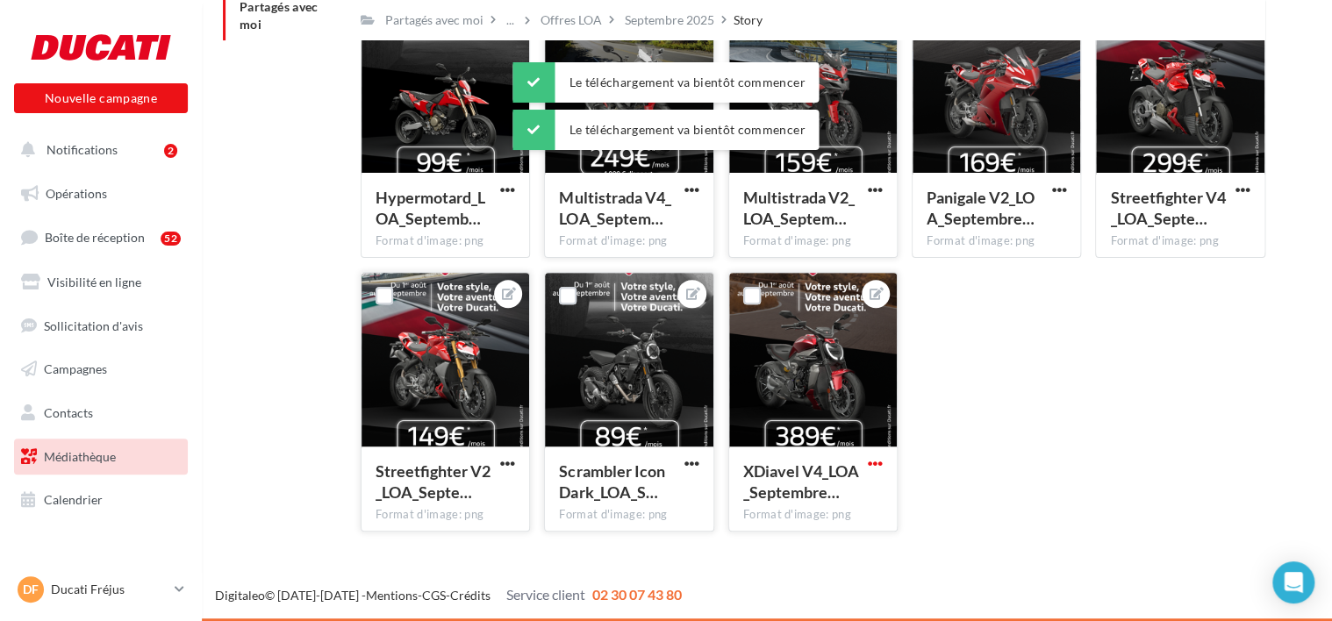
click at [879, 463] on span "button" at bounding box center [875, 463] width 15 height 15
click at [850, 530] on button "Télécharger" at bounding box center [793, 545] width 185 height 46
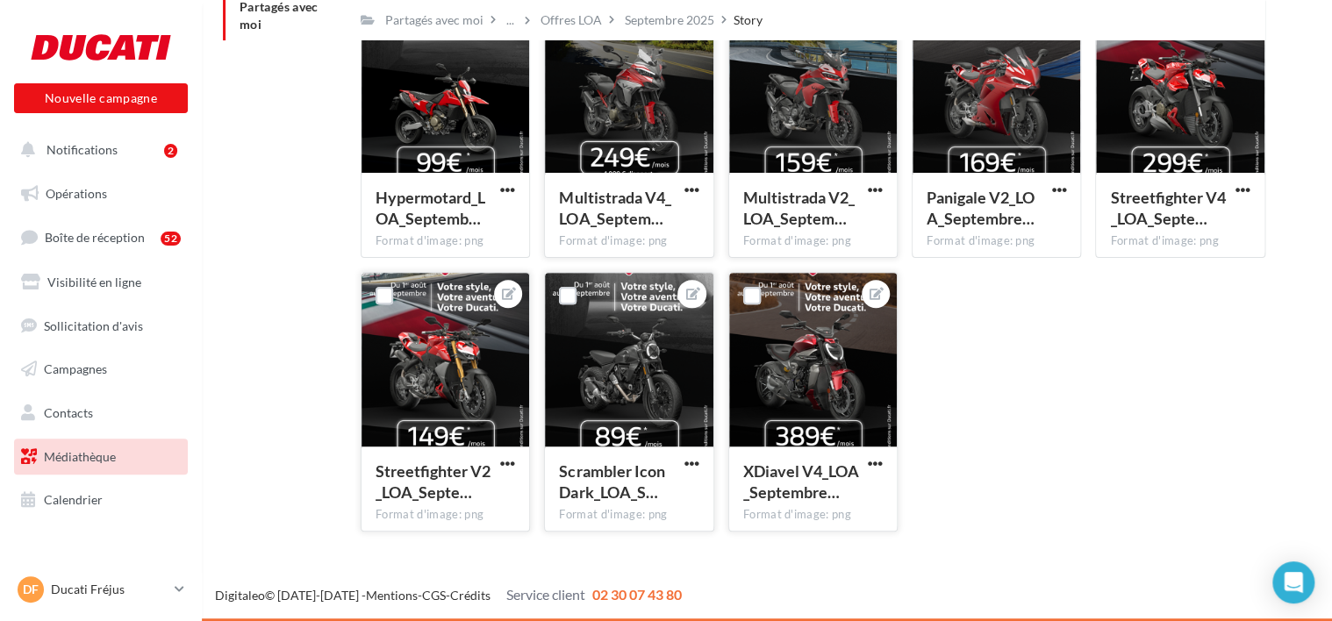
click at [286, 244] on div "Mes fichiers Partagés avec moi Partagés avec moi ... Offres LOA Septembre 2025 …" at bounding box center [774, 253] width 1102 height 586
